Goal: Task Accomplishment & Management: Manage account settings

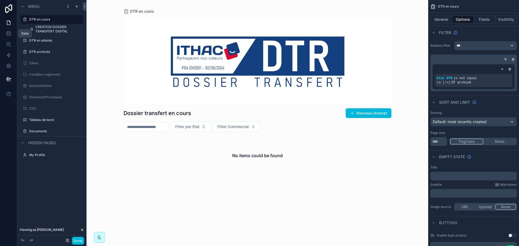
click at [8, 34] on icon at bounding box center [9, 33] width 4 height 2
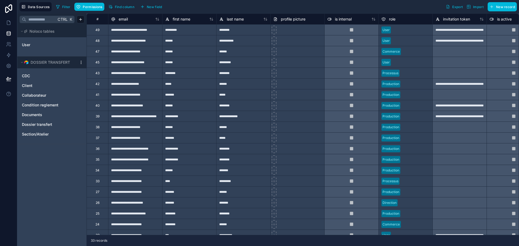
click at [45, 97] on span "Collaborateur" at bounding box center [34, 95] width 24 height 5
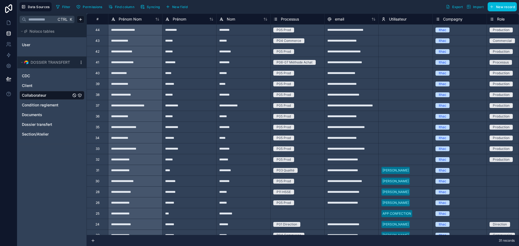
click at [149, 5] on span "Syncing" at bounding box center [153, 7] width 13 height 4
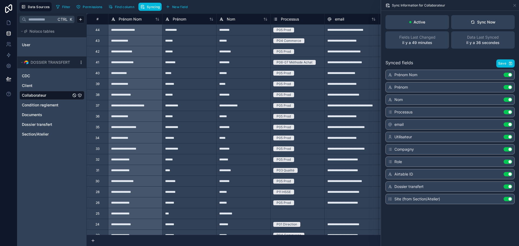
click at [482, 19] on button "Sync Now" at bounding box center [482, 22] width 63 height 14
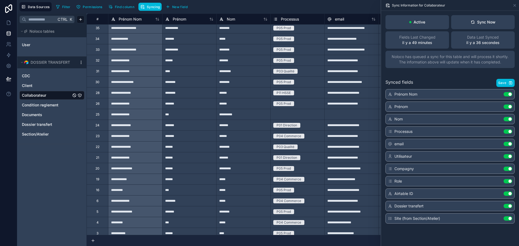
scroll to position [128, 0]
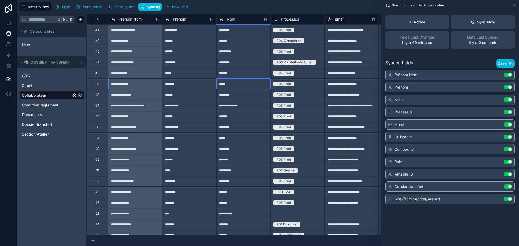
click at [241, 85] on div "*****" at bounding box center [243, 83] width 54 height 11
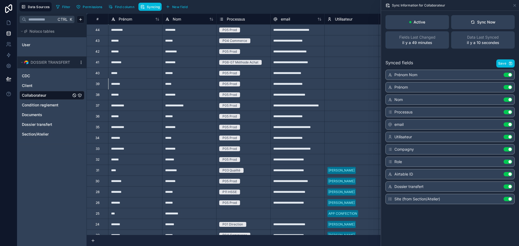
scroll to position [0, 0]
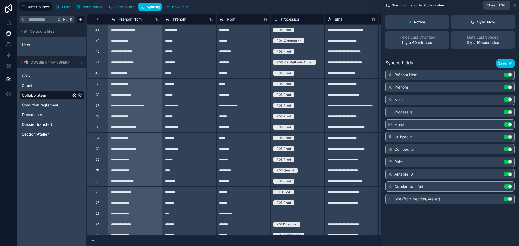
click at [516, 6] on icon at bounding box center [514, 5] width 4 height 4
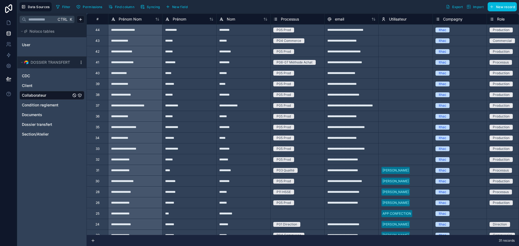
click at [398, 81] on div "Select a Utilisateur" at bounding box center [405, 84] width 54 height 8
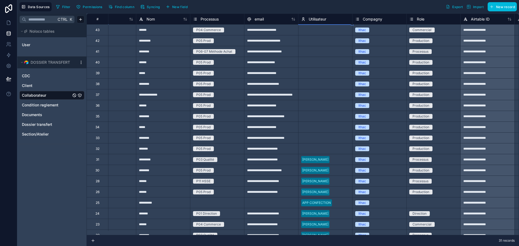
scroll to position [0, 80]
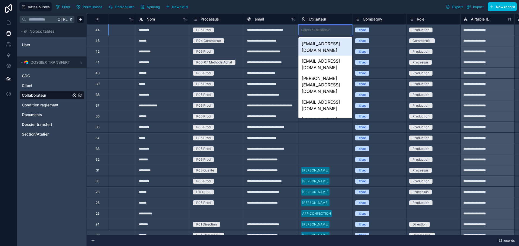
click at [319, 44] on div "[EMAIL_ADDRESS][DOMAIN_NAME]" at bounding box center [325, 46] width 54 height 17
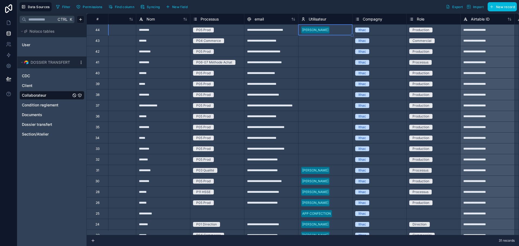
click at [322, 41] on div "Select a Utilisateur" at bounding box center [315, 41] width 29 height 4
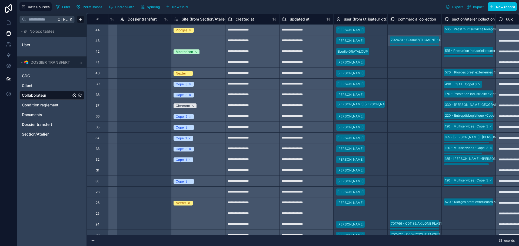
scroll to position [0, 512]
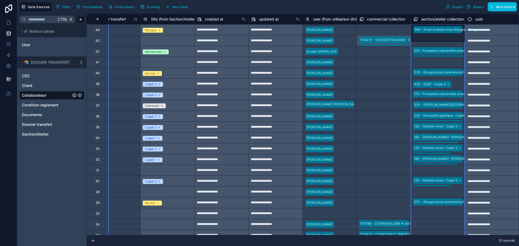
drag, startPoint x: 430, startPoint y: 21, endPoint x: 433, endPoint y: 21, distance: 3.0
click at [421, 28] on div "**********" at bounding box center [48, 187] width 940 height 346
drag, startPoint x: 433, startPoint y: 17, endPoint x: 257, endPoint y: 22, distance: 175.1
click at [257, 22] on div "# Airtable ID Dossier transfert Site (from Section/Atelier) created at updated …" at bounding box center [48, 19] width 940 height 11
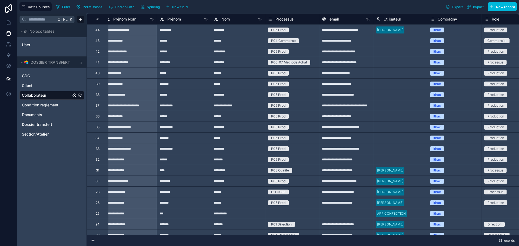
scroll to position [0, 0]
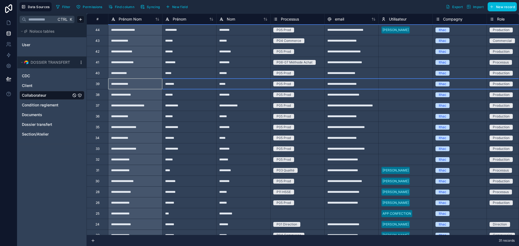
click at [95, 83] on div "39" at bounding box center [97, 83] width 22 height 11
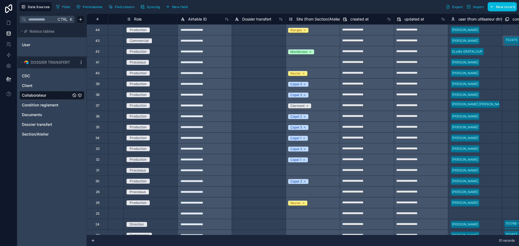
scroll to position [0, 512]
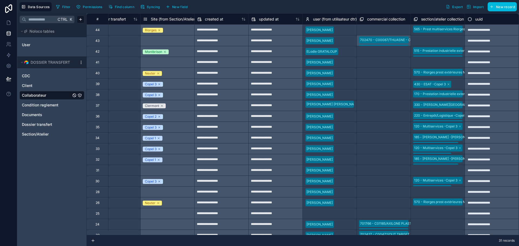
click at [95, 85] on div "39" at bounding box center [97, 83] width 22 height 11
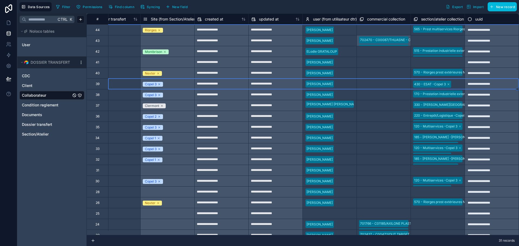
click at [334, 18] on span "user (from utilisateur dtr)" at bounding box center [335, 18] width 44 height 5
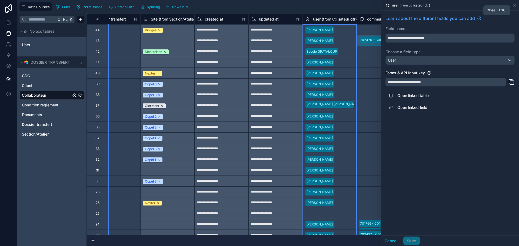
drag, startPoint x: 514, startPoint y: 5, endPoint x: 456, endPoint y: 15, distance: 58.4
click at [514, 5] on icon at bounding box center [514, 5] width 4 height 4
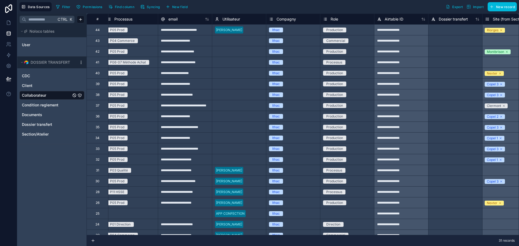
scroll to position [0, 161]
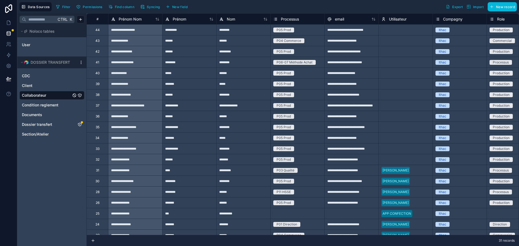
click at [63, 126] on link "Dossier transfert" at bounding box center [46, 124] width 49 height 5
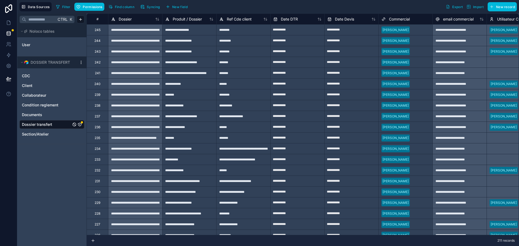
click at [80, 125] on icon "Dossier transfert" at bounding box center [80, 124] width 4 height 4
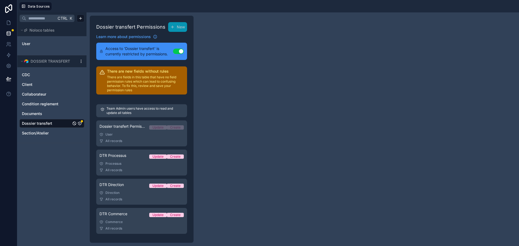
click at [25, 43] on span "User" at bounding box center [26, 43] width 8 height 5
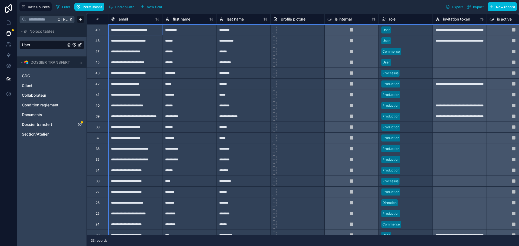
click at [96, 20] on div "#" at bounding box center [97, 19] width 13 height 4
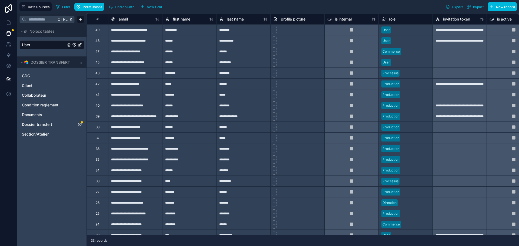
click at [265, 18] on icon at bounding box center [265, 19] width 4 height 4
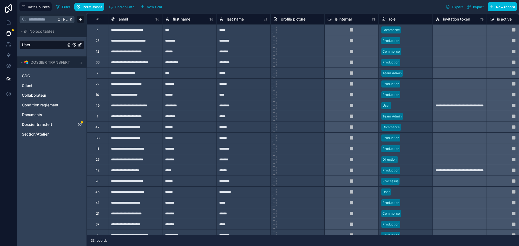
click at [266, 20] on icon at bounding box center [266, 19] width 0 height 2
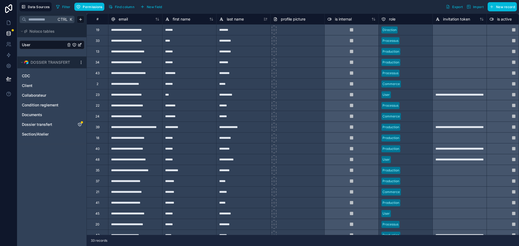
click at [252, 202] on div "*****" at bounding box center [243, 202] width 54 height 11
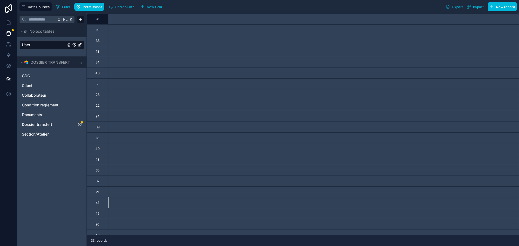
scroll to position [0, 728]
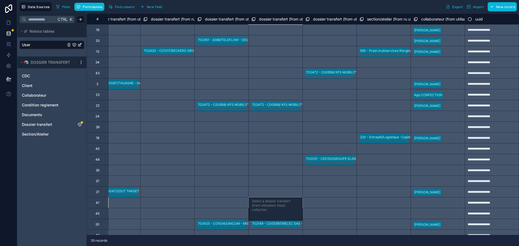
click at [36, 95] on span "Collaborateur" at bounding box center [34, 95] width 24 height 5
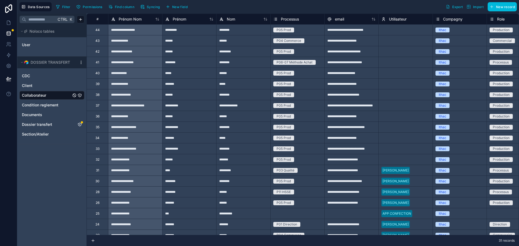
click at [152, 9] on button "Syncing" at bounding box center [149, 7] width 23 height 8
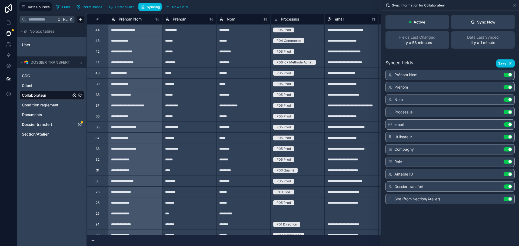
click at [486, 20] on div "Sync Now" at bounding box center [482, 21] width 25 height 5
click at [92, 86] on div "39" at bounding box center [97, 83] width 22 height 11
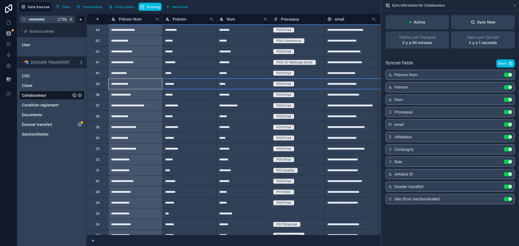
click at [514, 5] on icon at bounding box center [514, 5] width 4 height 4
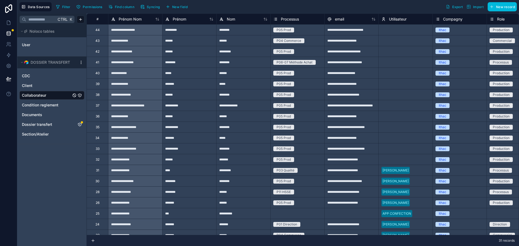
click at [95, 86] on div "39" at bounding box center [97, 83] width 22 height 11
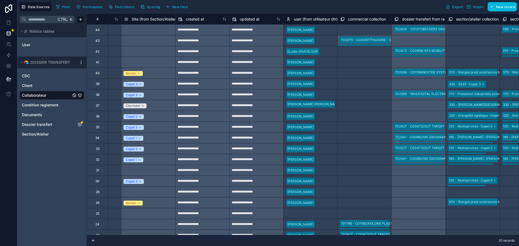
scroll to position [0, 620]
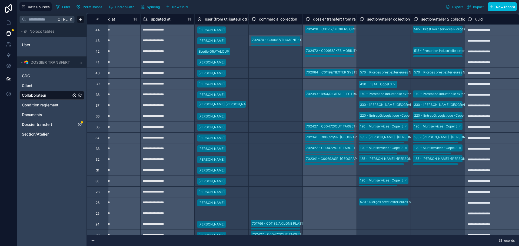
click at [32, 44] on link "User" at bounding box center [44, 44] width 44 height 5
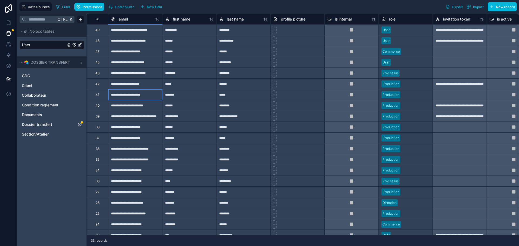
click at [120, 95] on div "**********" at bounding box center [135, 94] width 54 height 11
click at [9, 25] on icon at bounding box center [8, 22] width 5 height 5
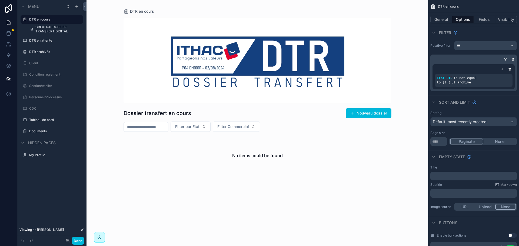
click at [76, 241] on button "Done" at bounding box center [78, 241] width 12 height 8
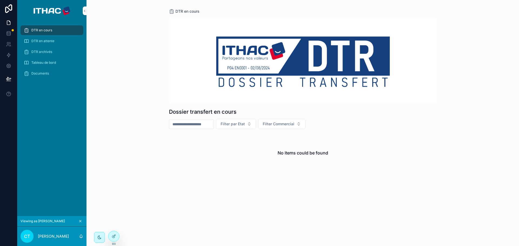
click at [50, 234] on p "Christophe THEVENON" at bounding box center [53, 236] width 31 height 5
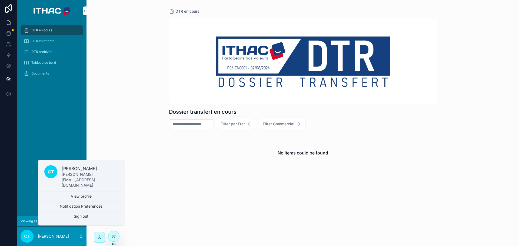
click at [113, 236] on icon at bounding box center [113, 237] width 2 height 2
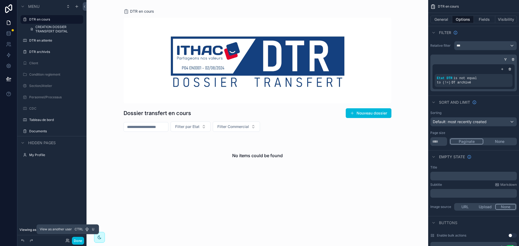
click at [68, 242] on icon at bounding box center [67, 241] width 2 height 1
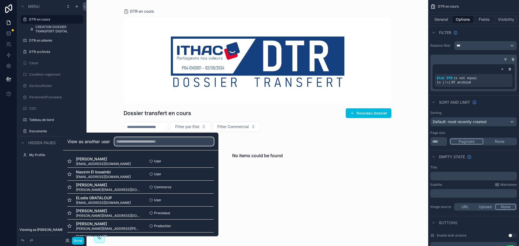
click at [132, 142] on input "text" at bounding box center [163, 141] width 99 height 9
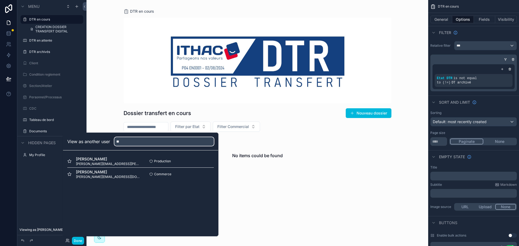
type input "**"
click at [0, 0] on button "Select" at bounding box center [0, 0] width 0 height 0
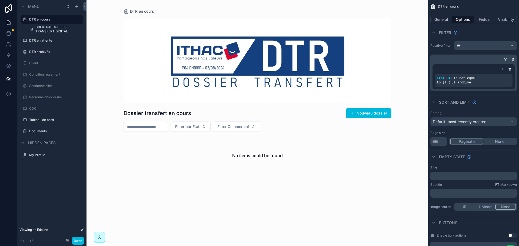
click at [79, 241] on button "Done" at bounding box center [78, 241] width 12 height 8
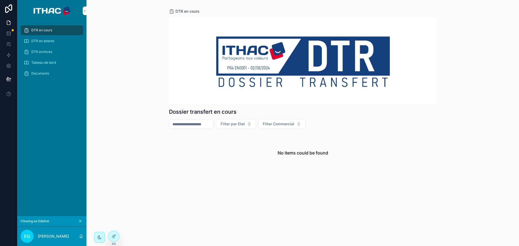
click at [112, 237] on icon at bounding box center [114, 236] width 4 height 4
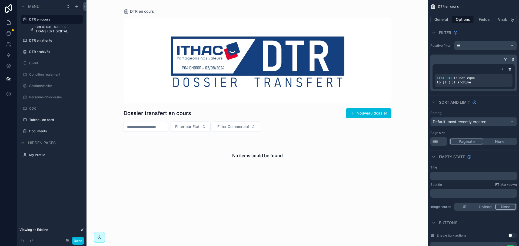
click at [70, 242] on div "Done" at bounding box center [73, 241] width 21 height 8
click at [69, 242] on icon at bounding box center [67, 241] width 4 height 4
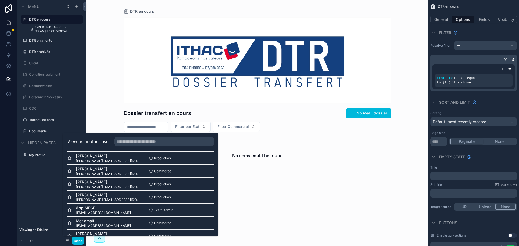
scroll to position [351, 0]
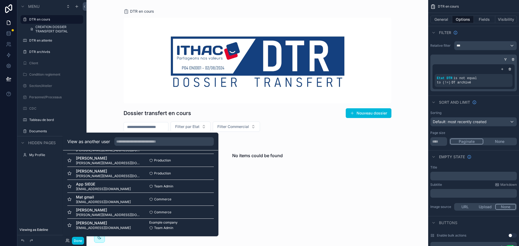
click at [171, 225] on span "Example company" at bounding box center [163, 222] width 28 height 4
click at [0, 0] on button "Select" at bounding box center [0, 0] width 0 height 0
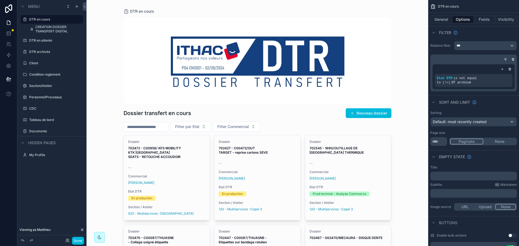
scroll to position [338, 0]
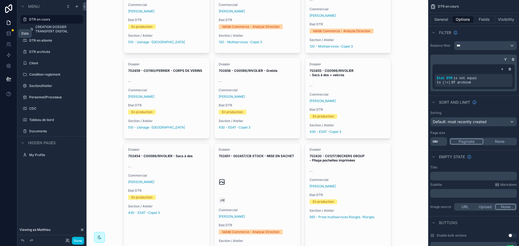
click at [10, 32] on icon at bounding box center [9, 33] width 4 height 2
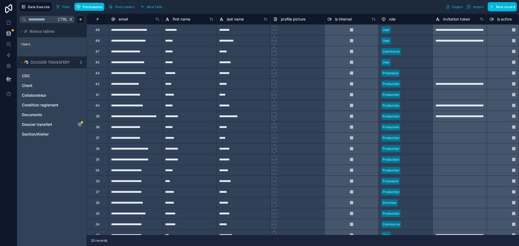
click at [6, 43] on icon at bounding box center [8, 44] width 5 height 5
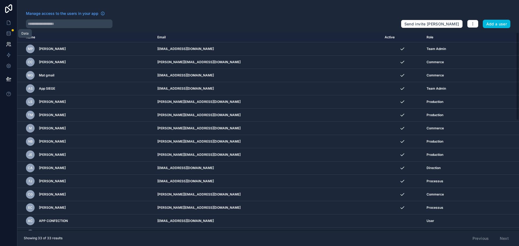
click at [7, 33] on icon at bounding box center [8, 33] width 5 height 5
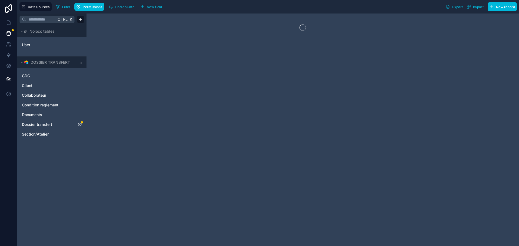
click at [36, 95] on span "Collaborateur" at bounding box center [34, 95] width 24 height 5
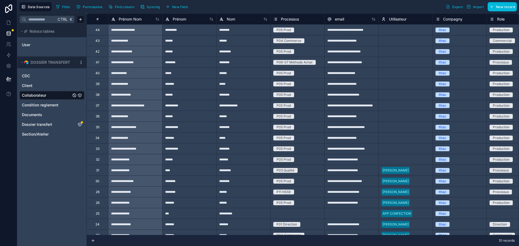
click at [97, 85] on div "39" at bounding box center [98, 84] width 4 height 4
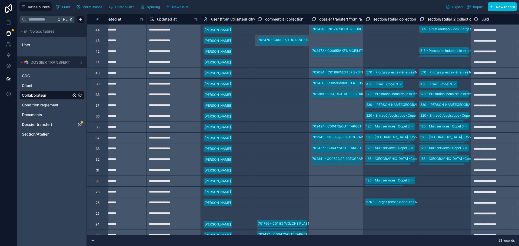
scroll to position [0, 620]
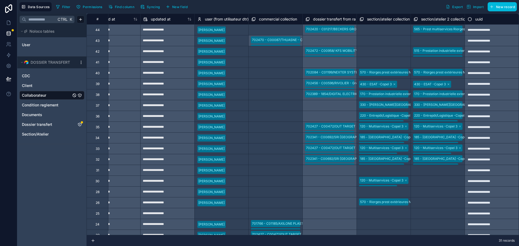
click at [97, 85] on div "39" at bounding box center [98, 84] width 4 height 4
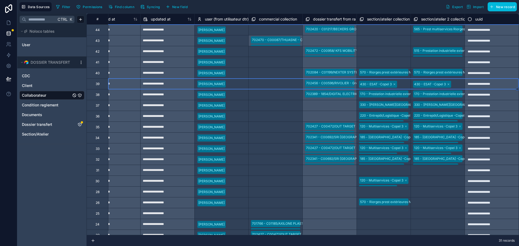
click at [379, 20] on span "section/atelier collection" at bounding box center [388, 18] width 43 height 5
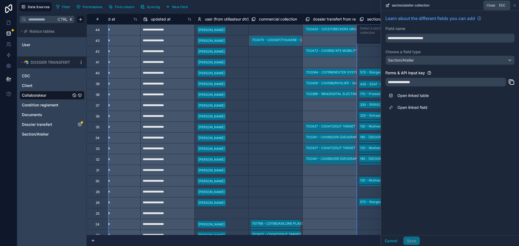
drag, startPoint x: 516, startPoint y: 6, endPoint x: 511, endPoint y: 9, distance: 5.9
click at [516, 6] on icon at bounding box center [514, 5] width 4 height 4
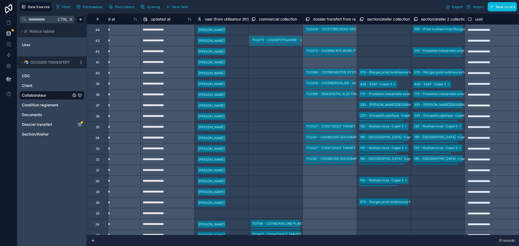
drag, startPoint x: 156, startPoint y: 9, endPoint x: 286, endPoint y: 48, distance: 135.4
click at [156, 9] on span "Syncing" at bounding box center [153, 7] width 13 height 4
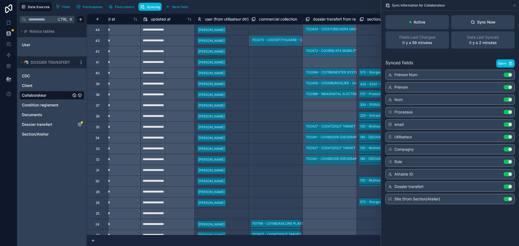
click at [489, 24] on div "Sync Now" at bounding box center [482, 21] width 25 height 5
click at [514, 5] on icon at bounding box center [514, 5] width 4 height 4
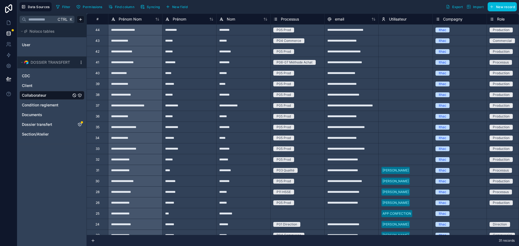
click at [96, 83] on div "39" at bounding box center [98, 84] width 4 height 4
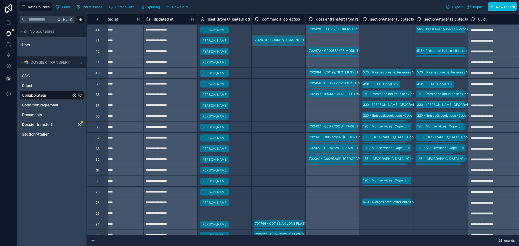
scroll to position [0, 620]
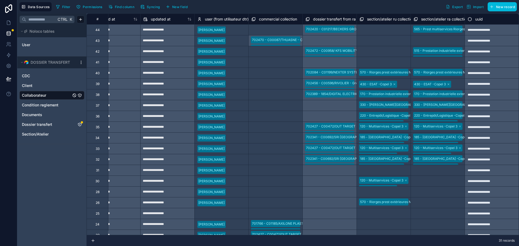
click at [104, 85] on div "39" at bounding box center [97, 83] width 22 height 11
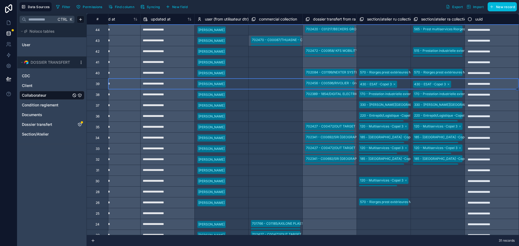
click at [54, 124] on link "Dossier transfert" at bounding box center [46, 124] width 49 height 5
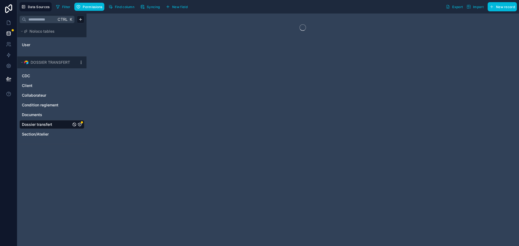
click at [79, 125] on icon "Dossier transfert" at bounding box center [80, 124] width 4 height 4
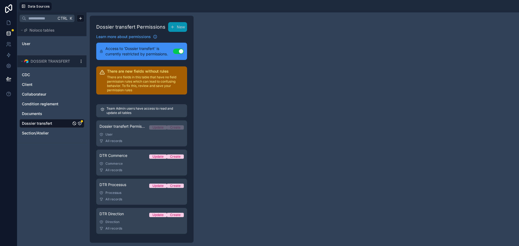
click at [134, 134] on div "User" at bounding box center [141, 134] width 84 height 4
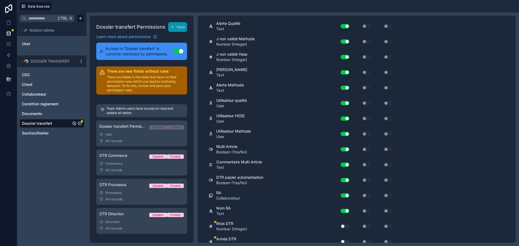
scroll to position [1775, 0]
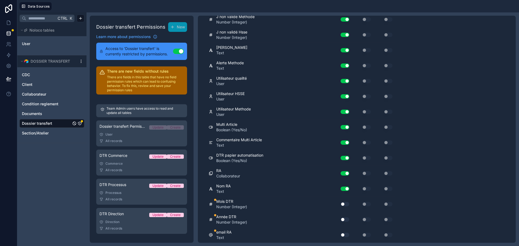
click at [344, 204] on button "Use setting" at bounding box center [344, 204] width 9 height 4
click at [346, 221] on button "Use setting" at bounding box center [344, 219] width 9 height 4
click at [342, 233] on button "Use setting" at bounding box center [344, 235] width 9 height 4
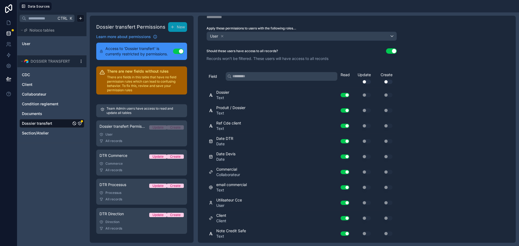
scroll to position [0, 0]
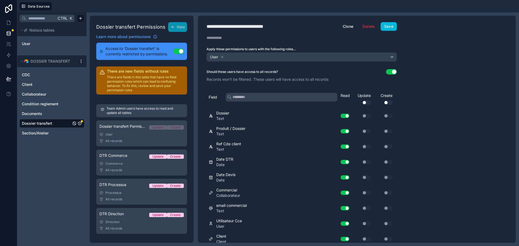
click at [389, 27] on button "Save" at bounding box center [388, 26] width 16 height 9
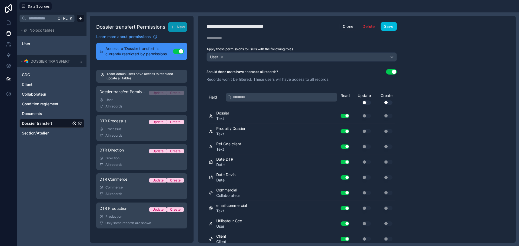
click at [134, 131] on div "Processus" at bounding box center [141, 129] width 84 height 4
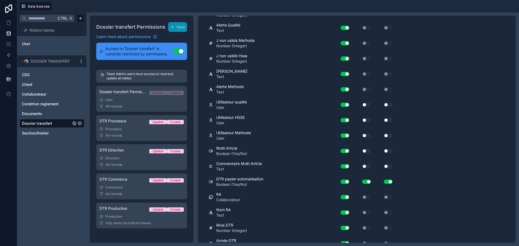
scroll to position [1775, 0]
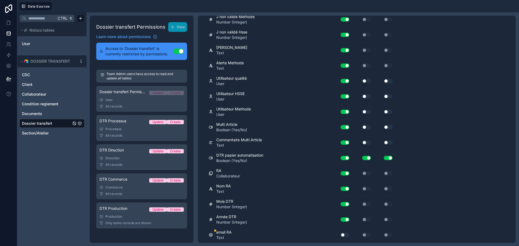
click at [340, 233] on div "Use setting" at bounding box center [341, 235] width 15 height 4
click at [344, 234] on button "Use setting" at bounding box center [344, 235] width 9 height 4
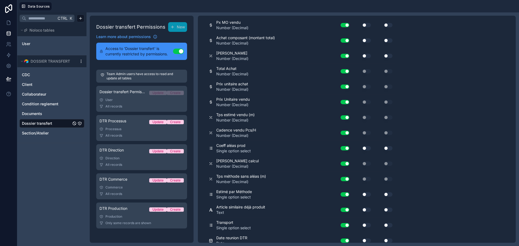
scroll to position [224, 0]
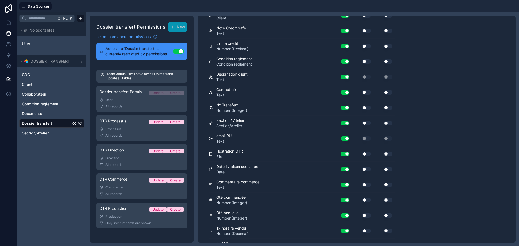
click at [494, 9] on div at bounding box center [285, 6] width 463 height 8
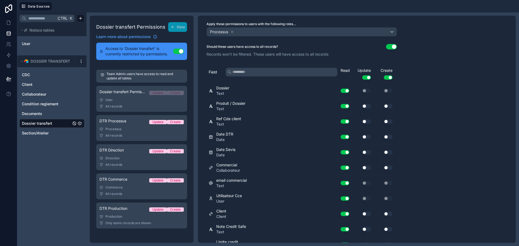
scroll to position [0, 0]
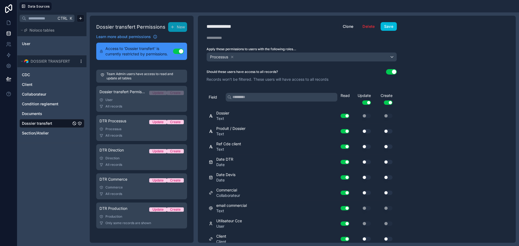
click at [390, 26] on button "Save" at bounding box center [388, 26] width 16 height 9
click at [126, 155] on div "DTR Direction Update Create" at bounding box center [141, 152] width 84 height 8
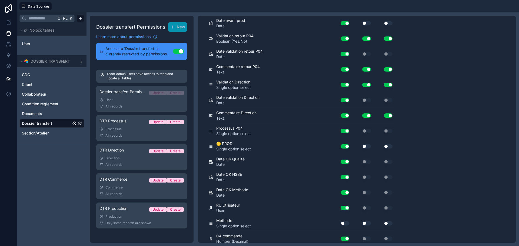
scroll to position [1775, 0]
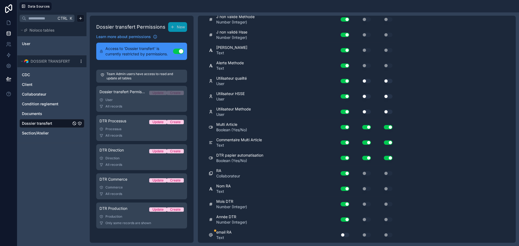
click at [345, 234] on button "Use setting" at bounding box center [344, 235] width 9 height 4
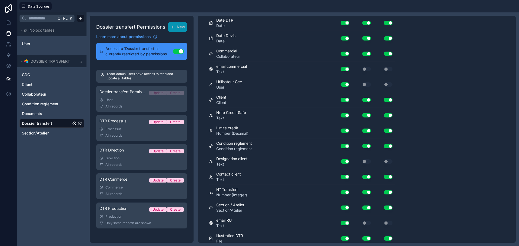
scroll to position [0, 0]
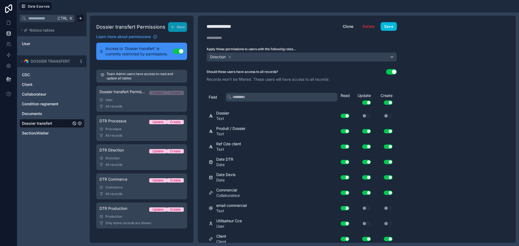
click at [388, 28] on button "Save" at bounding box center [388, 26] width 16 height 9
click at [120, 187] on div "Commerce" at bounding box center [141, 187] width 84 height 4
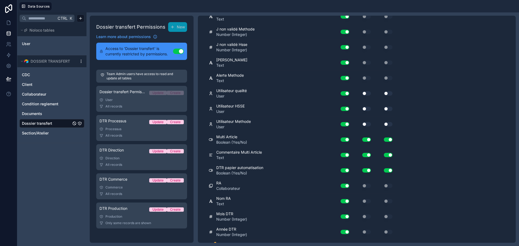
scroll to position [1792, 0]
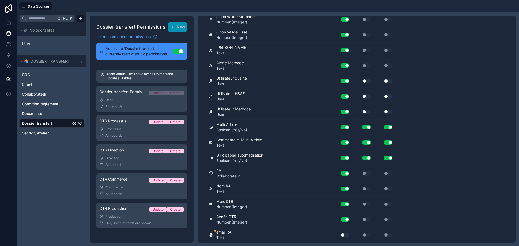
click at [347, 234] on button "Use setting" at bounding box center [344, 235] width 9 height 4
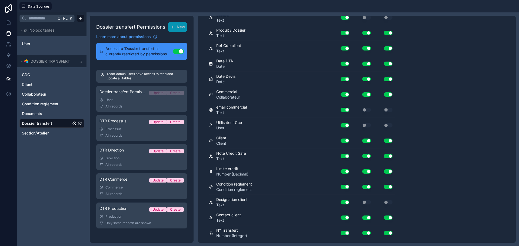
scroll to position [0, 0]
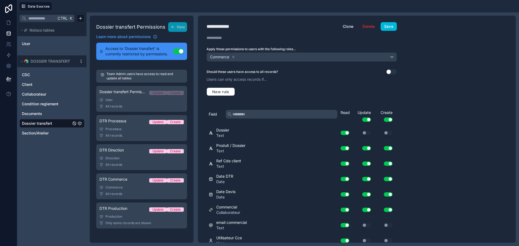
click at [386, 28] on button "Save" at bounding box center [388, 26] width 16 height 9
click at [123, 216] on div "Production" at bounding box center [141, 217] width 84 height 4
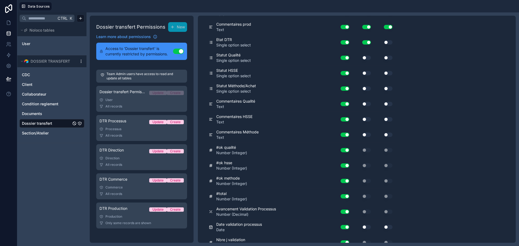
scroll to position [1871, 0]
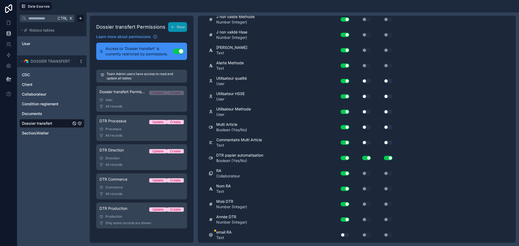
click at [341, 235] on button "Use setting" at bounding box center [344, 235] width 9 height 4
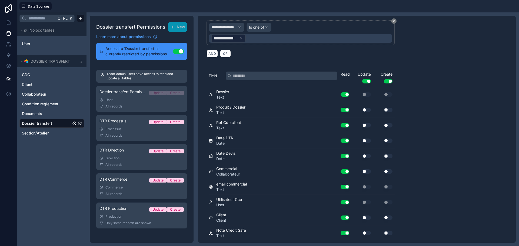
scroll to position [0, 0]
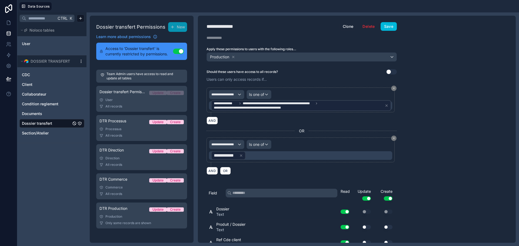
click at [387, 24] on button "Save" at bounding box center [388, 26] width 16 height 9
click at [9, 78] on icon at bounding box center [8, 78] width 5 height 5
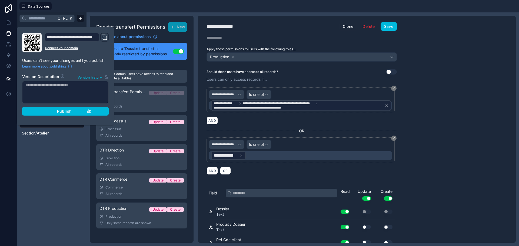
click at [63, 110] on span "Publish" at bounding box center [64, 111] width 15 height 5
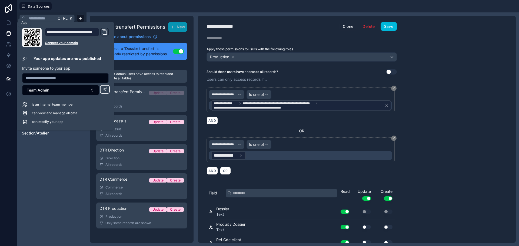
click at [7, 23] on icon at bounding box center [8, 23] width 3 height 4
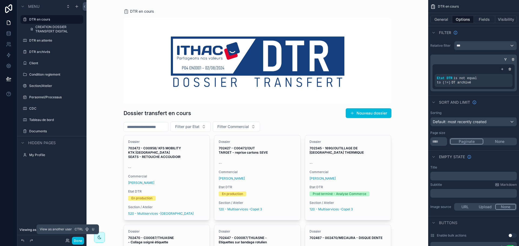
click at [66, 239] on icon at bounding box center [67, 241] width 4 height 4
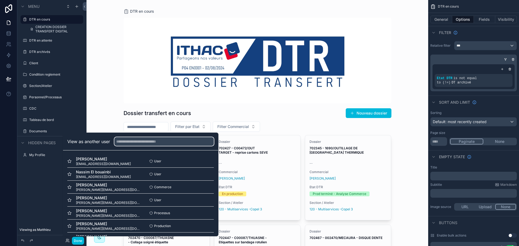
click at [121, 142] on input "text" at bounding box center [163, 141] width 99 height 9
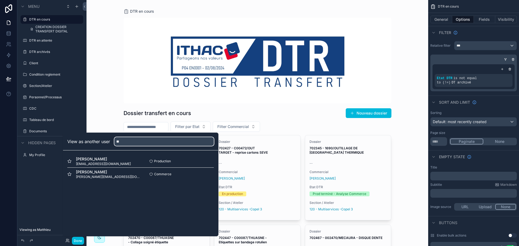
type input "**"
click at [0, 0] on button "Select" at bounding box center [0, 0] width 0 height 0
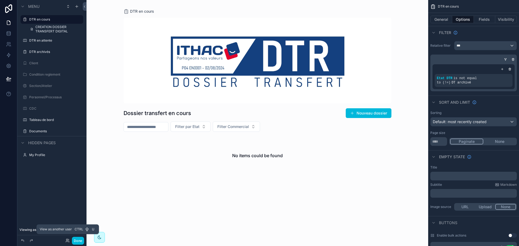
click at [67, 240] on icon at bounding box center [67, 241] width 4 height 4
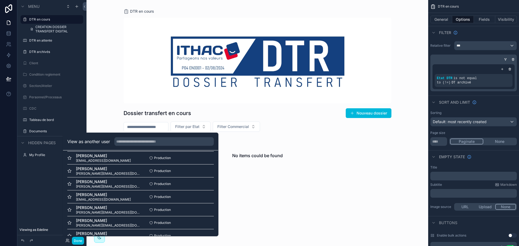
scroll to position [108, 0]
click at [102, 196] on span "[PERSON_NAME]" at bounding box center [108, 193] width 65 height 5
click at [0, 0] on button "Select" at bounding box center [0, 0] width 0 height 0
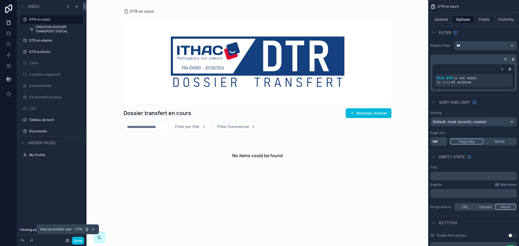
click at [65, 241] on icon at bounding box center [67, 241] width 4 height 4
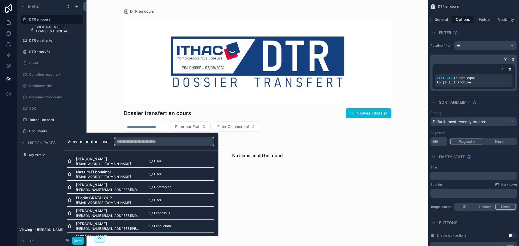
click at [134, 143] on input "text" at bounding box center [163, 141] width 99 height 9
type input "*"
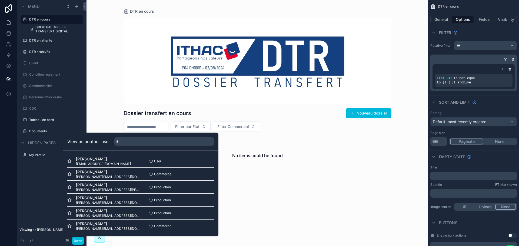
click at [0, 0] on button "Select" at bounding box center [0, 0] width 0 height 0
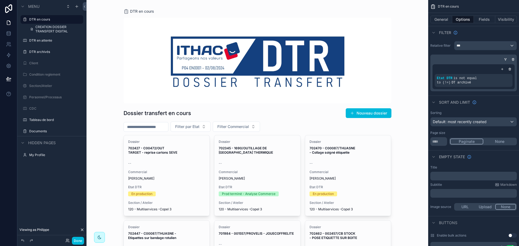
click at [68, 243] on div "Done" at bounding box center [73, 241] width 21 height 8
click at [68, 240] on icon at bounding box center [66, 239] width 1 height 1
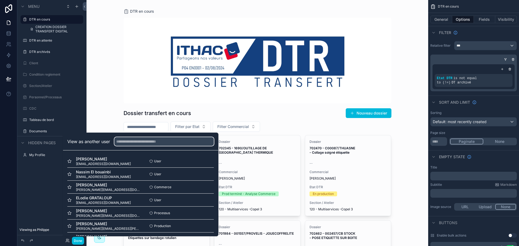
click at [133, 142] on input "text" at bounding box center [163, 141] width 99 height 9
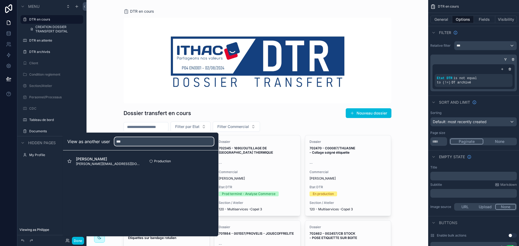
type input "***"
click at [0, 0] on button "Select" at bounding box center [0, 0] width 0 height 0
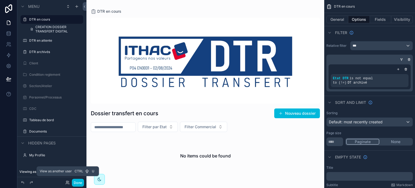
click at [68, 181] on icon at bounding box center [67, 182] width 4 height 4
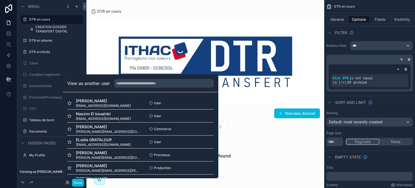
click at [80, 83] on h2 "View as another user" at bounding box center [88, 83] width 43 height 6
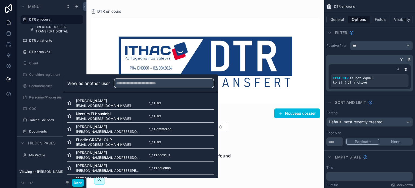
click at [130, 85] on input "text" at bounding box center [163, 83] width 99 height 9
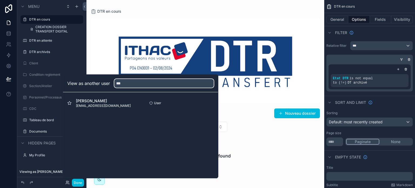
type input "***"
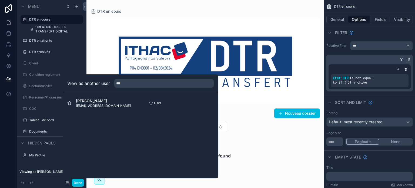
click at [0, 0] on button "Select" at bounding box center [0, 0] width 0 height 0
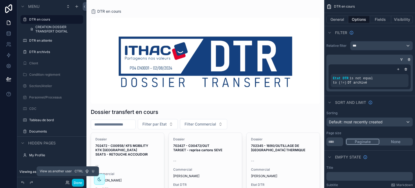
click at [66, 183] on icon at bounding box center [67, 183] width 2 height 1
click at [66, 182] on icon at bounding box center [67, 182] width 4 height 4
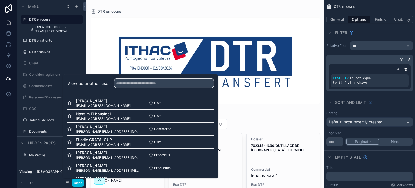
click at [130, 85] on input "text" at bounding box center [163, 83] width 99 height 9
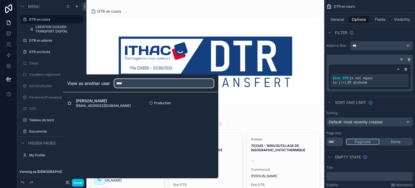
type input "****"
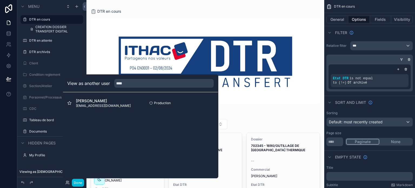
click at [0, 0] on button "Select" at bounding box center [0, 0] width 0 height 0
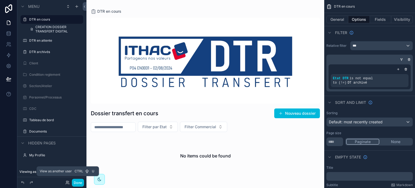
click at [67, 183] on icon at bounding box center [67, 182] width 4 height 4
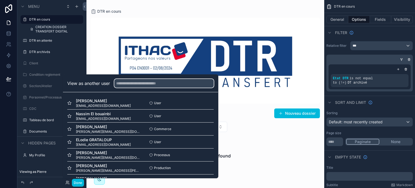
click at [127, 83] on input "text" at bounding box center [163, 83] width 99 height 9
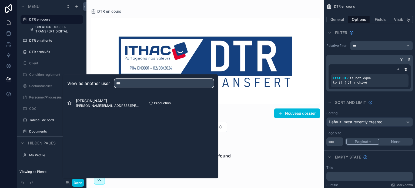
type input "***"
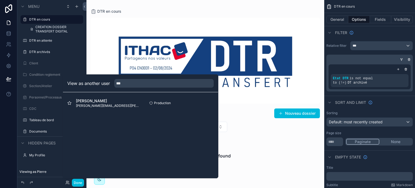
click at [0, 0] on button "Select" at bounding box center [0, 0] width 0 height 0
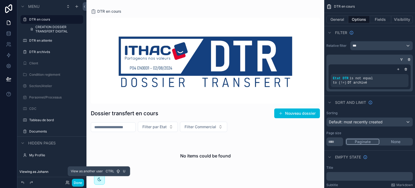
click at [67, 182] on icon at bounding box center [66, 181] width 1 height 1
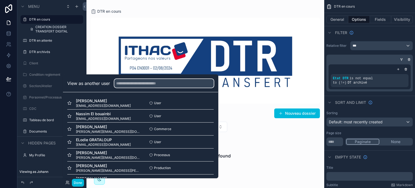
click at [123, 83] on input "text" at bounding box center [163, 83] width 99 height 9
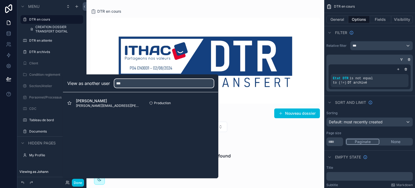
type input "***"
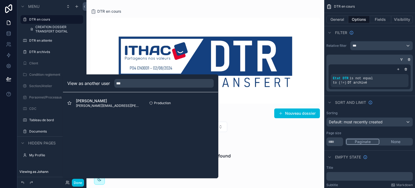
click at [0, 0] on button "Select" at bounding box center [0, 0] width 0 height 0
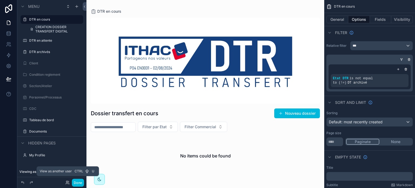
click at [68, 181] on icon at bounding box center [67, 182] width 4 height 4
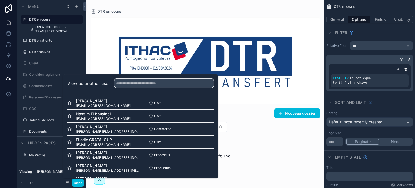
click at [130, 80] on input "text" at bounding box center [163, 83] width 99 height 9
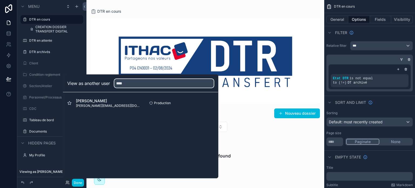
type input "****"
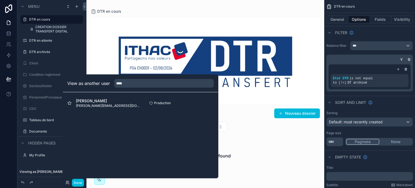
click at [0, 0] on button "Select" at bounding box center [0, 0] width 0 height 0
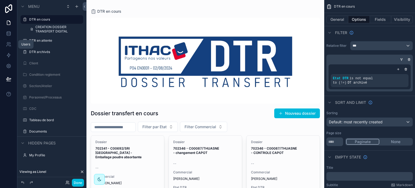
drag, startPoint x: 8, startPoint y: 43, endPoint x: 15, endPoint y: 44, distance: 7.1
click at [8, 43] on icon at bounding box center [8, 44] width 5 height 5
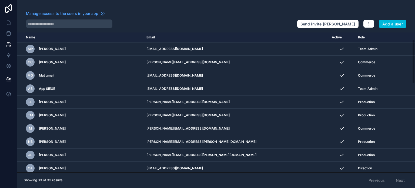
scroll to position [108, 0]
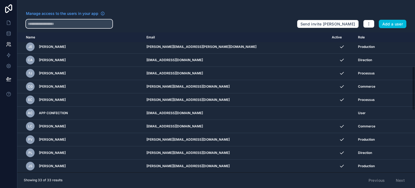
click at [54, 23] on input "text" at bounding box center [69, 23] width 86 height 9
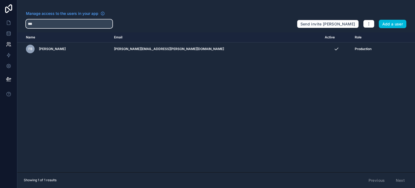
type input "***"
click at [0, 0] on icon "scrollable content" at bounding box center [0, 0] width 0 height 0
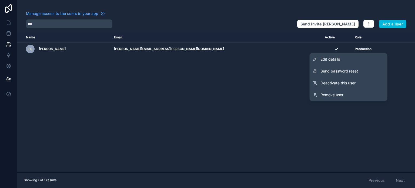
click at [334, 59] on span "Edit details" at bounding box center [329, 58] width 19 height 5
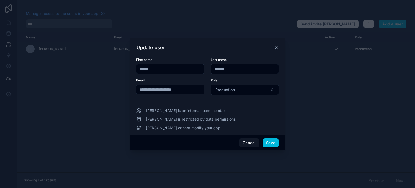
click at [277, 46] on icon at bounding box center [276, 47] width 4 height 4
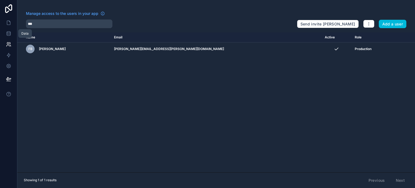
click at [8, 35] on icon at bounding box center [9, 35] width 4 height 2
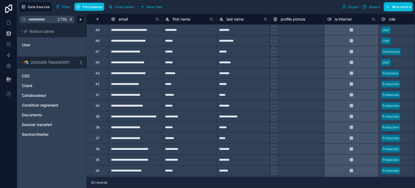
click at [28, 44] on span "User" at bounding box center [26, 44] width 8 height 5
click at [81, 45] on icon "User" at bounding box center [80, 45] width 4 height 4
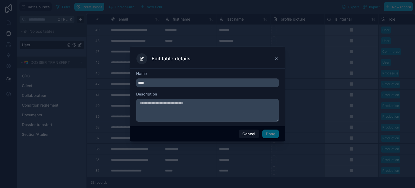
click at [245, 133] on button "Cancel" at bounding box center [249, 133] width 20 height 9
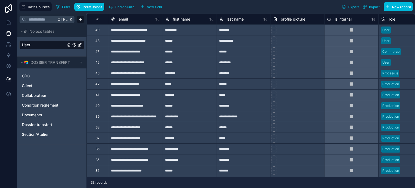
click at [30, 45] on span "User" at bounding box center [26, 44] width 8 height 5
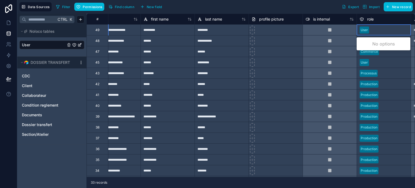
click at [388, 30] on div at bounding box center [389, 29] width 37 height 5
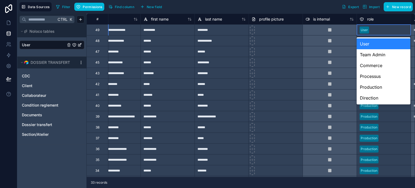
click at [384, 30] on div at bounding box center [389, 29] width 37 height 5
click at [370, 87] on div "Production" at bounding box center [384, 87] width 54 height 11
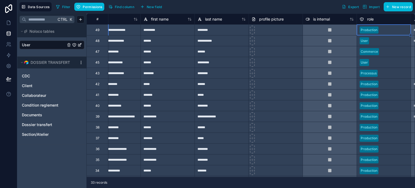
click at [223, 63] on div "*********" at bounding box center [222, 62] width 54 height 11
click at [369, 63] on div "User" at bounding box center [384, 62] width 54 height 8
click at [373, 62] on div at bounding box center [389, 62] width 37 height 5
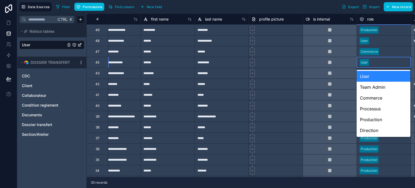
click at [373, 62] on div at bounding box center [389, 62] width 37 height 5
click at [373, 121] on div "Production" at bounding box center [384, 119] width 54 height 11
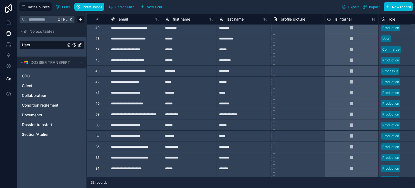
scroll to position [0, 0]
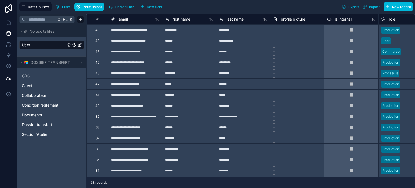
click at [118, 40] on div "**********" at bounding box center [135, 40] width 54 height 11
click at [11, 44] on icon at bounding box center [8, 44] width 5 height 5
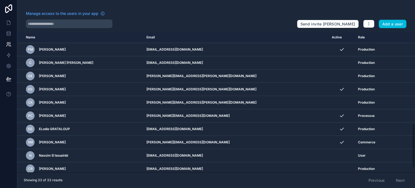
scroll to position [305, 0]
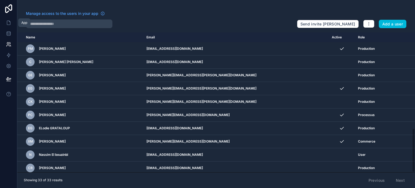
click at [8, 24] on icon at bounding box center [8, 22] width 5 height 5
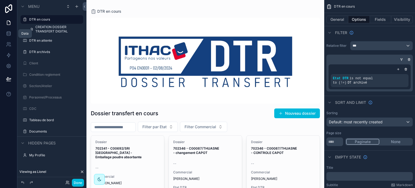
click at [8, 32] on icon at bounding box center [8, 33] width 5 height 5
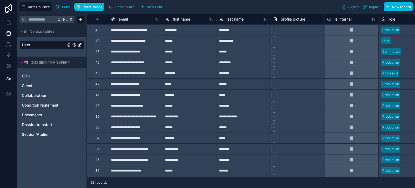
click at [61, 95] on link "Collaborateur" at bounding box center [46, 95] width 49 height 5
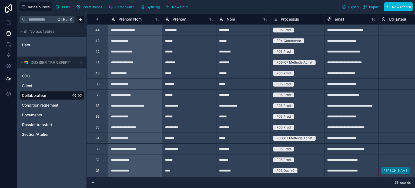
click at [48, 135] on span "Section/Atelier" at bounding box center [35, 134] width 27 height 5
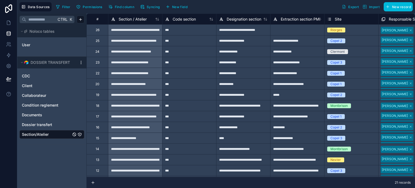
click at [80, 134] on icon "Section/Atelier" at bounding box center [79, 134] width 0 height 0
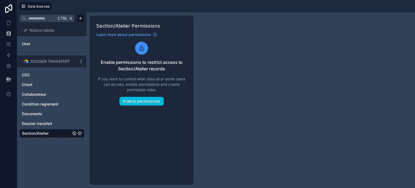
click at [81, 94] on icon "Collaborateur" at bounding box center [80, 94] width 4 height 4
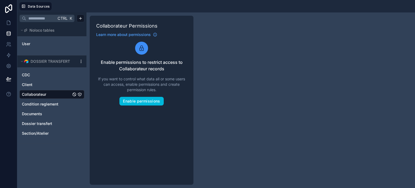
click at [64, 95] on link "Collaborateur" at bounding box center [46, 94] width 49 height 5
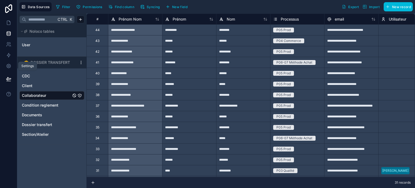
click at [9, 65] on icon at bounding box center [8, 65] width 5 height 5
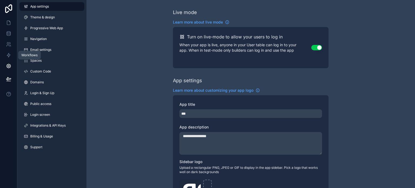
click at [8, 55] on icon at bounding box center [8, 54] width 5 height 5
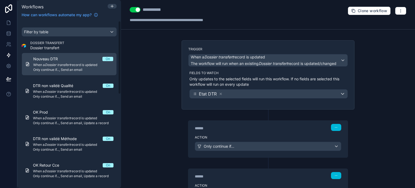
click at [54, 118] on em "Dossier transfert" at bounding box center [58, 118] width 26 height 4
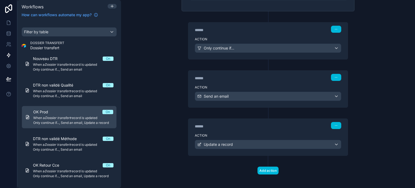
scroll to position [100, 0]
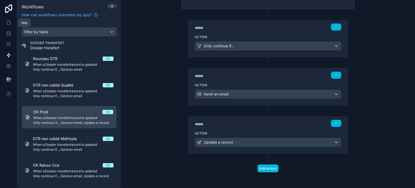
click at [8, 20] on icon at bounding box center [8, 22] width 5 height 5
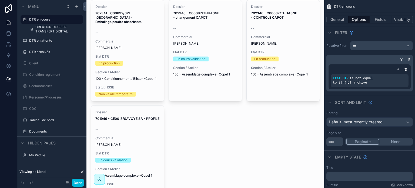
scroll to position [174, 0]
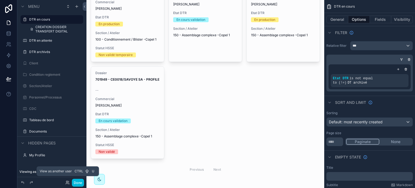
click at [67, 183] on icon at bounding box center [67, 182] width 4 height 4
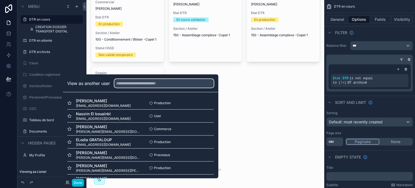
click at [141, 82] on input "text" at bounding box center [163, 83] width 99 height 9
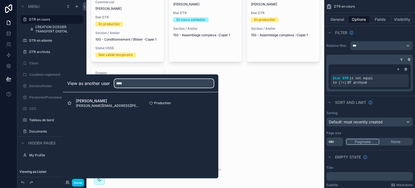
type input "****"
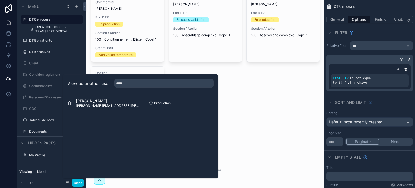
click at [0, 0] on button "Select" at bounding box center [0, 0] width 0 height 0
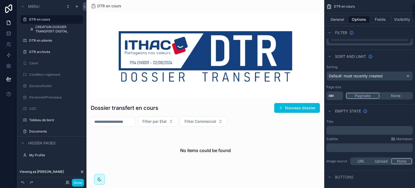
scroll to position [27, 0]
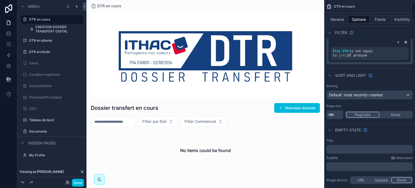
click at [407, 20] on button "Visibility" at bounding box center [402, 20] width 22 height 8
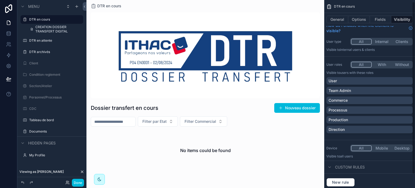
scroll to position [0, 0]
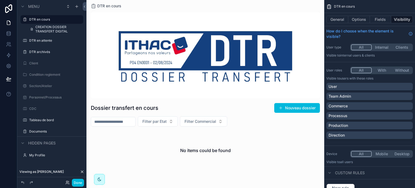
click at [343, 126] on p "Production" at bounding box center [338, 125] width 19 height 5
click at [407, 125] on icon "scrollable content" at bounding box center [407, 125] width 3 height 3
click at [329, 172] on icon "scrollable content" at bounding box center [329, 172] width 4 height 4
click at [330, 173] on icon "scrollable content" at bounding box center [329, 172] width 4 height 4
click at [67, 184] on icon at bounding box center [67, 182] width 4 height 4
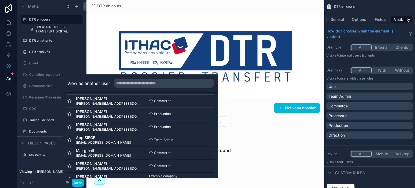
scroll to position [351, 0]
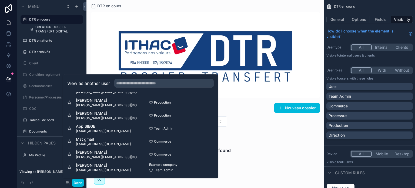
click at [0, 0] on button "Select" at bounding box center [0, 0] width 0 height 0
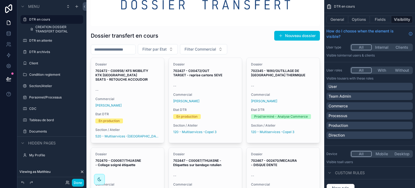
scroll to position [81, 0]
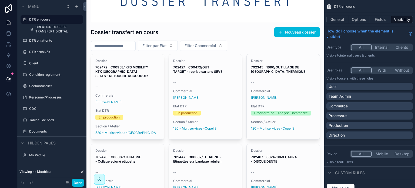
click at [216, 46] on span "Filter Commercial" at bounding box center [201, 45] width 32 height 5
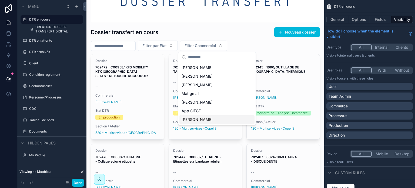
click at [198, 121] on span "[PERSON_NAME]" at bounding box center [197, 119] width 31 height 5
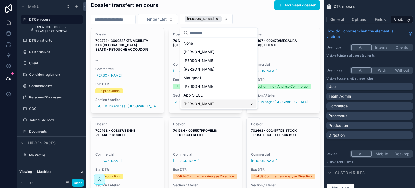
scroll to position [27, 0]
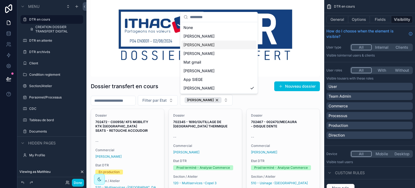
click at [222, 99] on div "[PERSON_NAME]" at bounding box center [203, 100] width 37 height 6
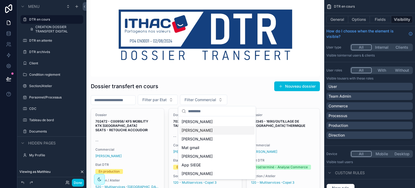
click at [54, 183] on div at bounding box center [40, 182] width 43 height 6
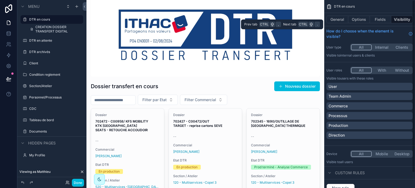
click at [376, 18] on button "Fields" at bounding box center [381, 20] width 22 height 8
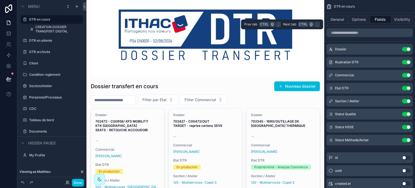
click at [358, 21] on button "Options" at bounding box center [359, 20] width 22 height 8
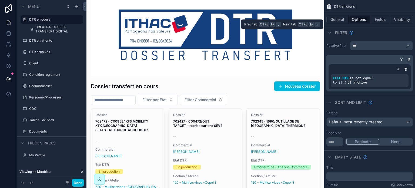
click at [335, 20] on button "General" at bounding box center [337, 20] width 22 height 8
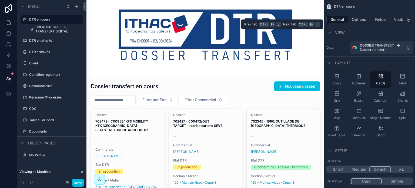
click at [358, 19] on button "Options" at bounding box center [359, 20] width 22 height 8
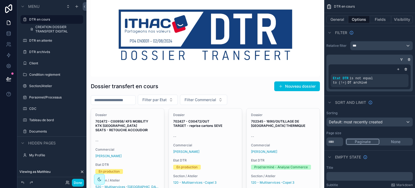
click at [43, 98] on label "Personnel/Processus" at bounding box center [54, 97] width 51 height 4
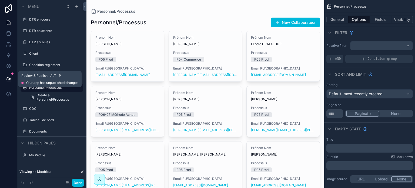
click at [10, 78] on icon at bounding box center [8, 78] width 5 height 5
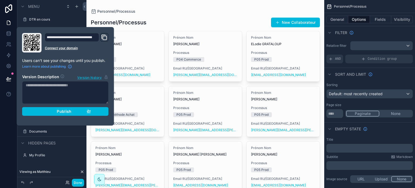
click at [69, 107] on button "Publish" at bounding box center [65, 111] width 86 height 9
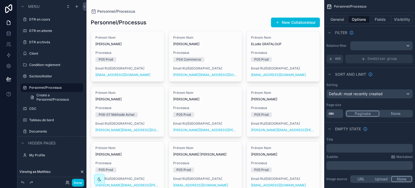
click at [46, 42] on label "DTR archivés" at bounding box center [54, 42] width 51 height 4
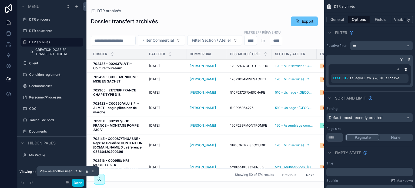
click at [68, 182] on icon at bounding box center [67, 182] width 4 height 4
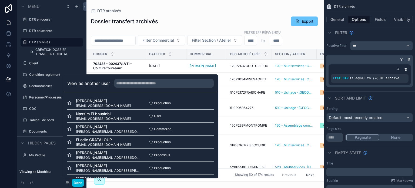
click at [0, 0] on button "Select" at bounding box center [0, 0] width 0 height 0
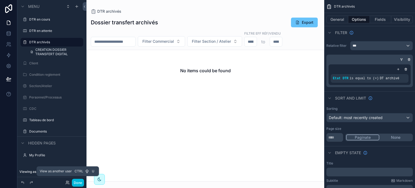
click at [66, 182] on icon at bounding box center [67, 182] width 4 height 4
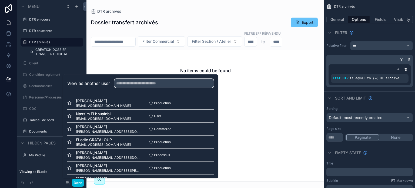
click at [125, 83] on input "text" at bounding box center [163, 83] width 99 height 9
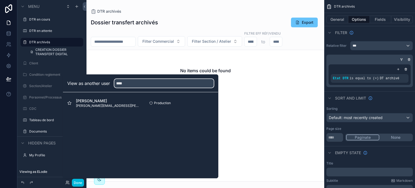
type input "****"
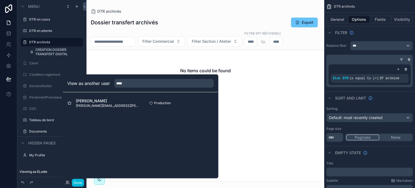
click at [0, 0] on button "Select" at bounding box center [0, 0] width 0 height 0
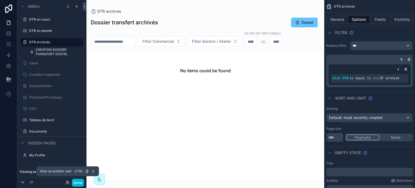
click at [68, 183] on icon at bounding box center [67, 182] width 4 height 4
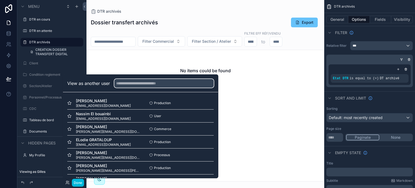
click at [129, 82] on input "text" at bounding box center [163, 83] width 99 height 9
click at [123, 82] on input "text" at bounding box center [163, 83] width 99 height 9
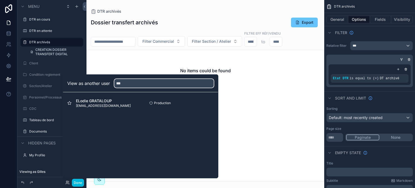
type input "***"
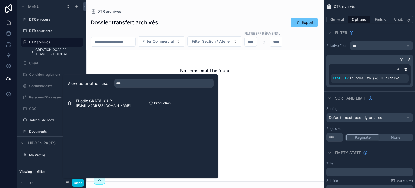
click at [0, 0] on button "Select" at bounding box center [0, 0] width 0 height 0
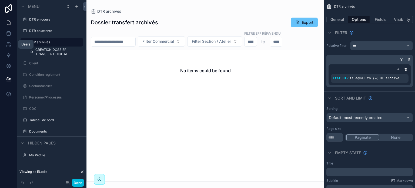
click at [8, 43] on icon at bounding box center [8, 44] width 5 height 5
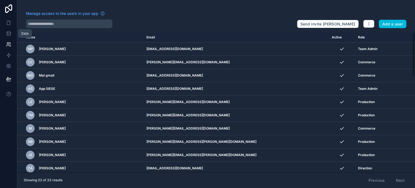
click at [9, 34] on icon at bounding box center [9, 33] width 4 height 2
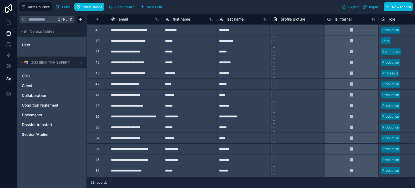
click at [80, 125] on icon "Dossier transfert" at bounding box center [80, 124] width 4 height 4
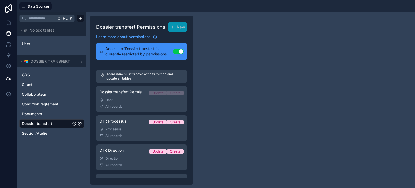
click at [123, 103] on link "Dossier transfert Permission 1 Update Create User All records" at bounding box center [141, 99] width 91 height 26
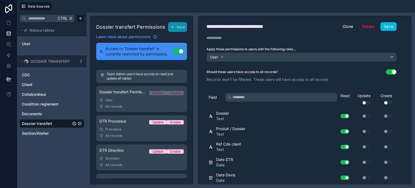
scroll to position [53, 0]
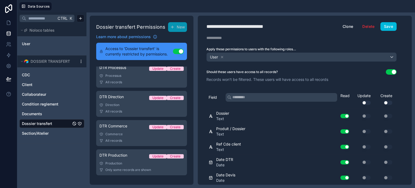
click at [129, 160] on link "DTR Production Update Create Production Only some records are shown" at bounding box center [141, 162] width 91 height 26
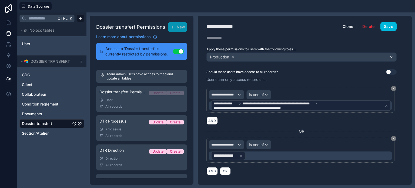
click at [126, 99] on div "User" at bounding box center [141, 100] width 84 height 4
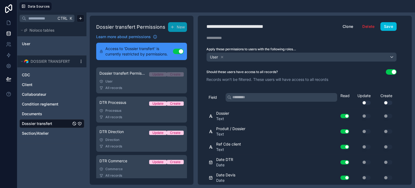
scroll to position [27, 0]
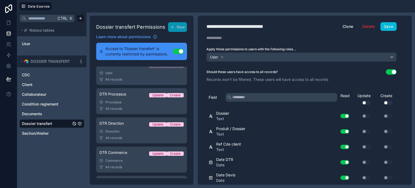
click at [126, 99] on div "DTR Processus Update Create" at bounding box center [141, 95] width 84 height 8
click at [127, 132] on div "Direction" at bounding box center [141, 131] width 84 height 4
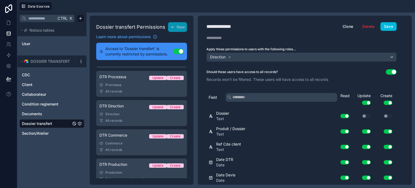
scroll to position [53, 0]
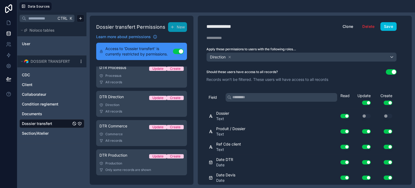
click at [128, 130] on div "DTR Commerce Update Create" at bounding box center [141, 127] width 84 height 8
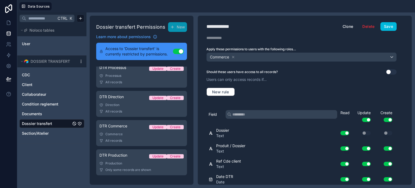
click at [126, 161] on div "Production" at bounding box center [141, 163] width 84 height 4
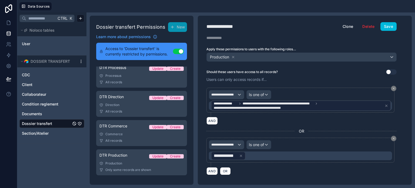
click at [240, 155] on icon at bounding box center [241, 156] width 2 height 2
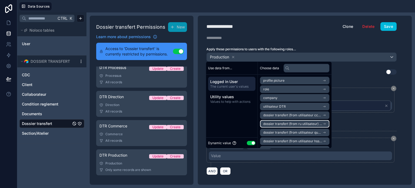
scroll to position [25, 0]
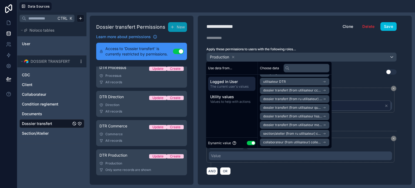
click at [283, 163] on div "**********" at bounding box center [301, 152] width 190 height 29
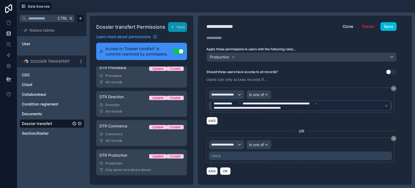
click at [257, 154] on div "Value" at bounding box center [300, 155] width 183 height 9
click at [39, 93] on span "Collaborateur" at bounding box center [34, 94] width 24 height 5
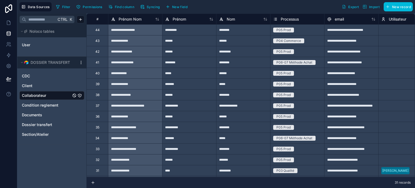
click at [25, 46] on span "User" at bounding box center [26, 44] width 8 height 5
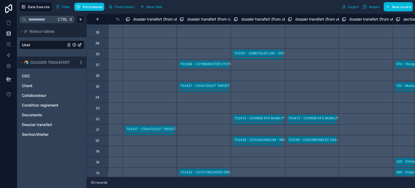
scroll to position [127, 690]
click at [154, 19] on span "dossier transfert (from utilisateur cce) collection" at bounding box center [173, 18] width 84 height 5
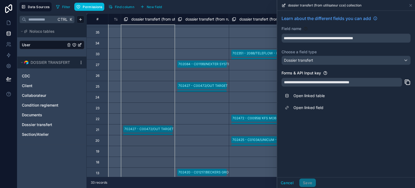
click at [205, 18] on span "dossier transfert (from ru utilisateur) collection" at bounding box center [225, 18] width 81 height 5
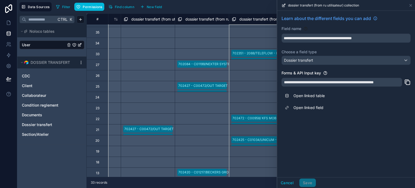
click at [251, 18] on span "dossier transfert (from utilisateur qualité) collection" at bounding box center [284, 18] width 90 height 5
click at [262, 100] on div "Select a dossier transfert (from utilisateur qualité) collection" at bounding box center [256, 97] width 54 height 11
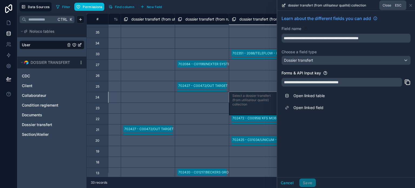
click at [410, 5] on icon at bounding box center [411, 5] width 2 height 2
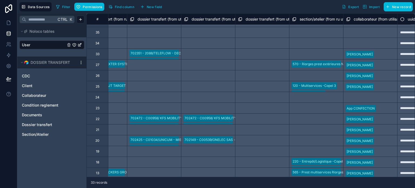
scroll to position [127, 832]
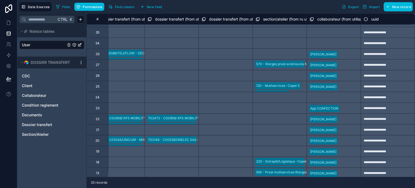
click at [126, 20] on span "dossier transfert (from utilisateur qualité) collection" at bounding box center [146, 18] width 90 height 5
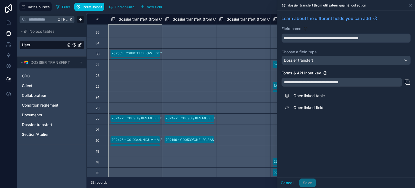
click at [195, 19] on span "dossier transfert (from utilisateur hsse) collection" at bounding box center [216, 18] width 86 height 5
click at [248, 20] on span "dossier transfert (from utilisateur methode) collection" at bounding box center [273, 18] width 93 height 5
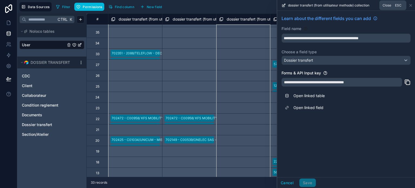
click at [410, 5] on icon at bounding box center [410, 5] width 4 height 4
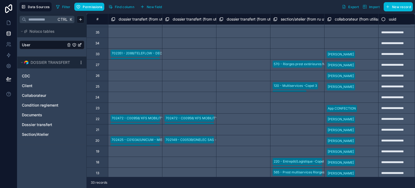
click at [304, 19] on span "section/atelier (from ru utilisateur) collection" at bounding box center [319, 18] width 77 height 5
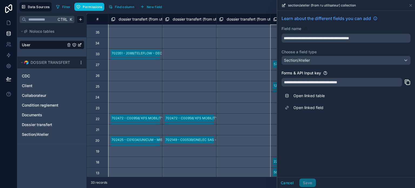
click at [312, 95] on link "Open linked table" at bounding box center [346, 96] width 129 height 12
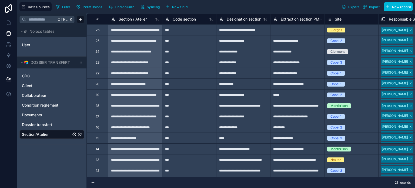
click at [29, 44] on span "User" at bounding box center [26, 44] width 8 height 5
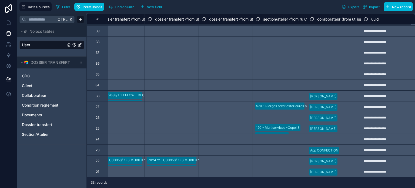
scroll to position [108, 832]
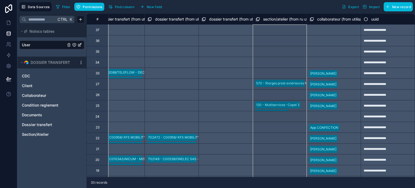
click at [284, 18] on span "section/atelier (from ru utilisateur) collection" at bounding box center [301, 18] width 77 height 5
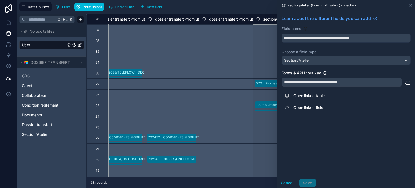
click at [211, 59] on div "Select a dossier transfert (from utilisateur methode) collection" at bounding box center [226, 62] width 54 height 11
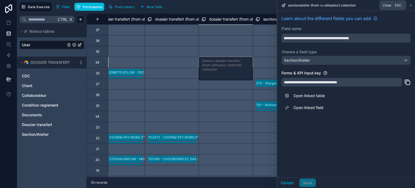
click at [409, 5] on icon at bounding box center [410, 5] width 4 height 4
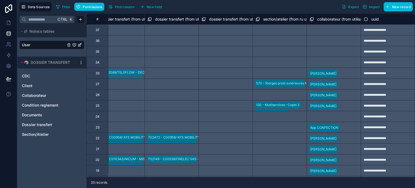
click at [223, 105] on div "Select a dossier transfert (from utilisateur methode) collection" at bounding box center [226, 105] width 54 height 11
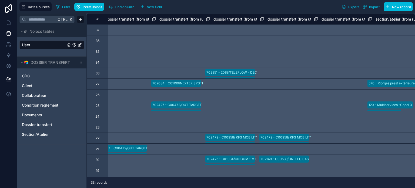
scroll to position [108, 741]
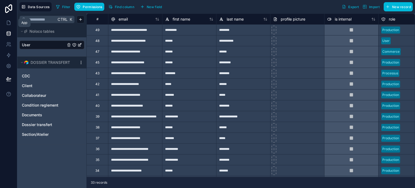
click at [8, 24] on icon at bounding box center [8, 22] width 5 height 5
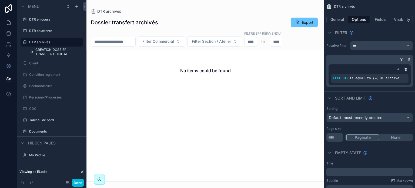
drag, startPoint x: 42, startPoint y: 20, endPoint x: 72, endPoint y: 77, distance: 64.2
click at [42, 20] on label "DTR en cours" at bounding box center [54, 19] width 51 height 4
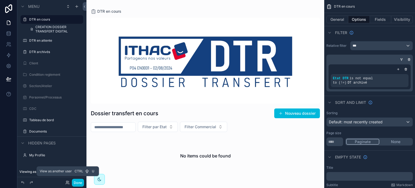
click at [68, 182] on icon at bounding box center [67, 182] width 4 height 4
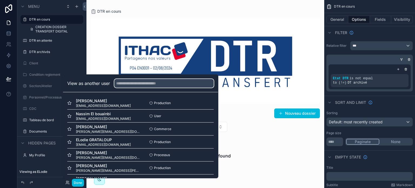
click at [130, 83] on input "text" at bounding box center [163, 83] width 99 height 9
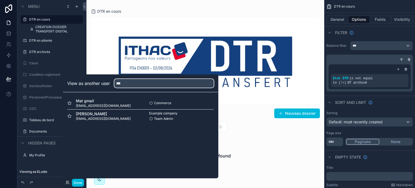
type input "***"
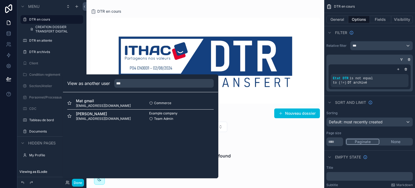
click at [0, 0] on button "Select" at bounding box center [0, 0] width 0 height 0
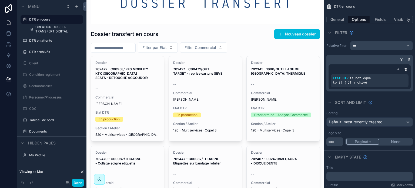
scroll to position [81, 0]
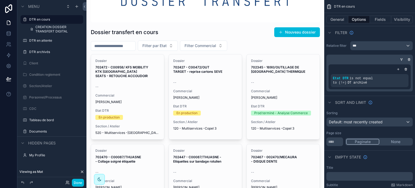
click at [133, 92] on div "Dossier 702472 - C00958/ KFS MOBILITY KTK [GEOGRAPHIC_DATA] SEATS - RETOUCHE AC…" at bounding box center [127, 96] width 73 height 85
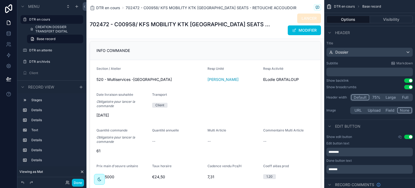
scroll to position [297, 0]
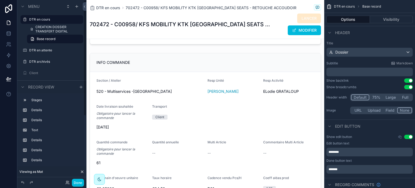
click at [36, 19] on label "DTR en cours" at bounding box center [54, 19] width 51 height 4
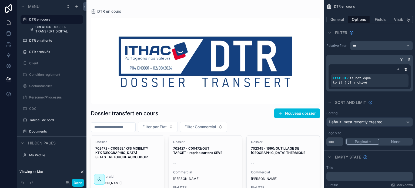
click at [109, 128] on input "scrollable content" at bounding box center [113, 127] width 44 height 8
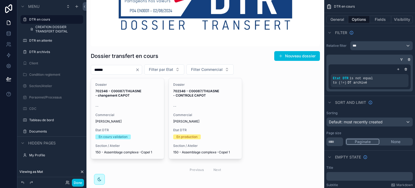
scroll to position [62, 0]
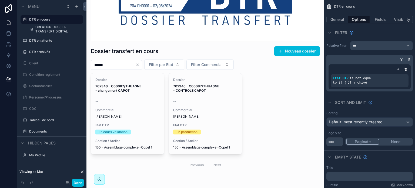
type input "******"
click at [210, 109] on span "Commercial" at bounding box center [205, 110] width 64 height 4
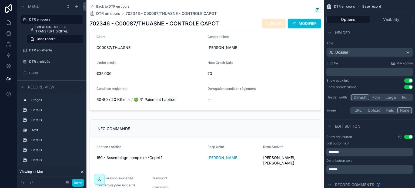
scroll to position [278, 0]
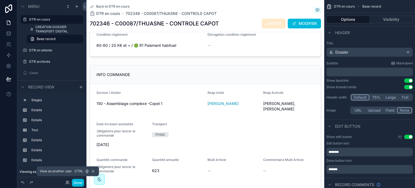
click at [68, 183] on icon at bounding box center [67, 183] width 2 height 1
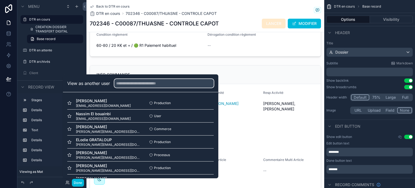
click at [128, 81] on input "text" at bounding box center [163, 83] width 99 height 9
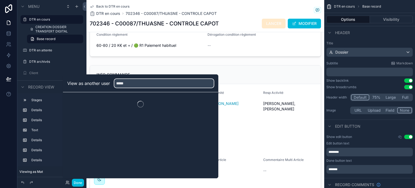
drag, startPoint x: 132, startPoint y: 83, endPoint x: 102, endPoint y: 85, distance: 30.3
click at [102, 85] on div "View as another user *****" at bounding box center [140, 83] width 146 height 9
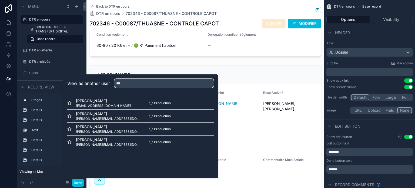
type input "***"
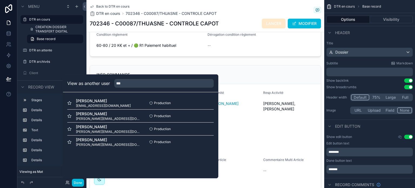
click at [0, 0] on button "Select" at bounding box center [0, 0] width 0 height 0
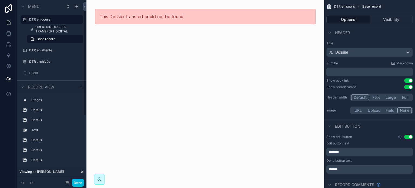
click at [43, 19] on label "DTR en cours" at bounding box center [54, 19] width 51 height 4
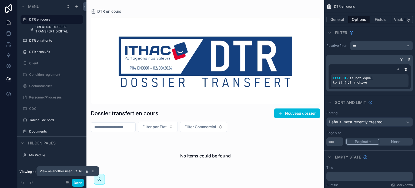
click at [68, 183] on icon at bounding box center [67, 182] width 4 height 4
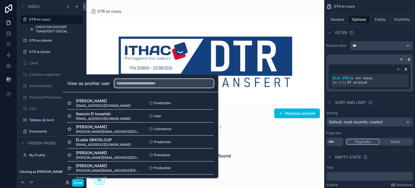
click at [123, 83] on input "text" at bounding box center [163, 83] width 99 height 9
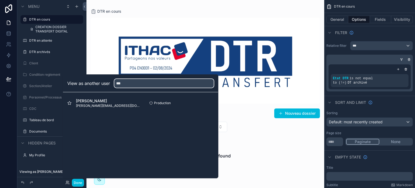
type input "***"
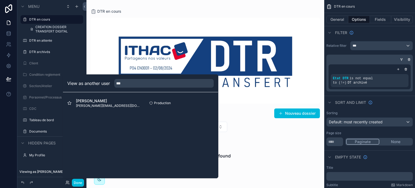
click at [0, 0] on button "Select" at bounding box center [0, 0] width 0 height 0
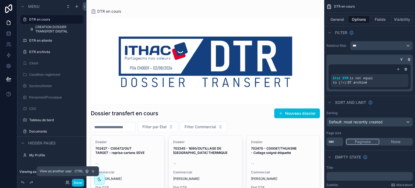
click at [68, 182] on icon at bounding box center [67, 182] width 4 height 4
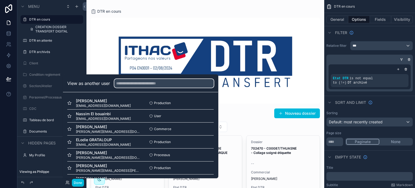
click at [122, 83] on input "text" at bounding box center [163, 83] width 99 height 9
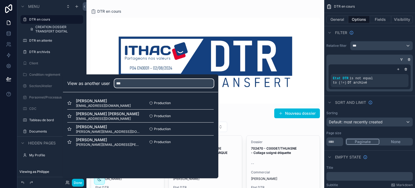
type input "***"
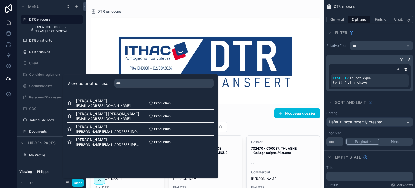
click at [0, 0] on button "Select" at bounding box center [0, 0] width 0 height 0
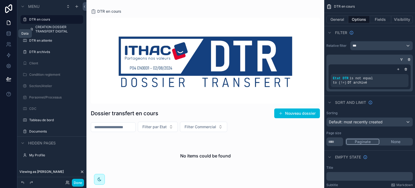
click at [8, 35] on icon at bounding box center [8, 33] width 5 height 5
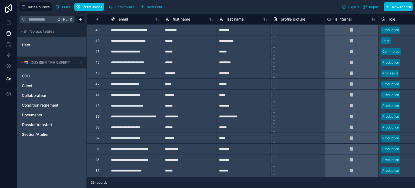
click at [28, 45] on span "User" at bounding box center [26, 44] width 8 height 5
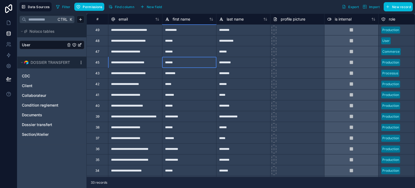
click at [187, 62] on div "******" at bounding box center [189, 62] width 54 height 11
click at [8, 24] on icon at bounding box center [8, 22] width 5 height 5
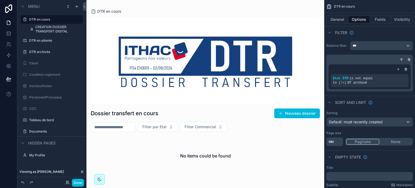
click at [70, 183] on div "Done" at bounding box center [73, 183] width 21 height 8
click at [67, 184] on icon at bounding box center [67, 182] width 4 height 4
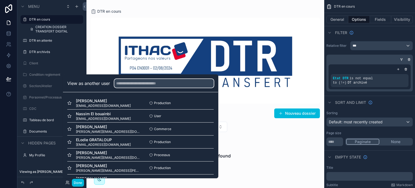
click at [126, 83] on input "text" at bounding box center [163, 83] width 99 height 9
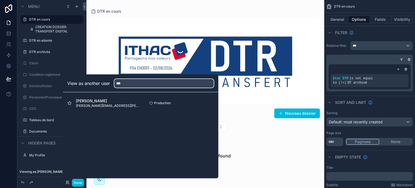
type input "***"
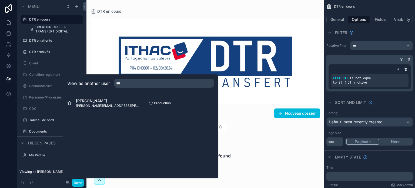
click at [0, 0] on button "Select" at bounding box center [0, 0] width 0 height 0
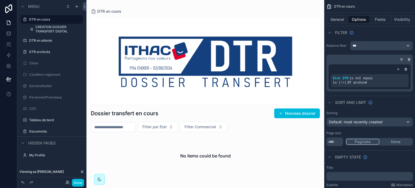
click at [42, 51] on label "DTR archivés" at bounding box center [54, 52] width 51 height 4
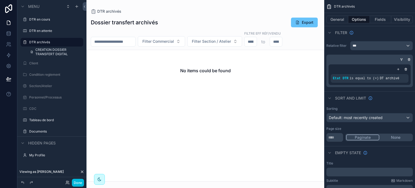
click at [49, 22] on div "DTR en cours" at bounding box center [55, 19] width 53 height 4
click at [48, 20] on label "DTR en cours" at bounding box center [54, 19] width 51 height 4
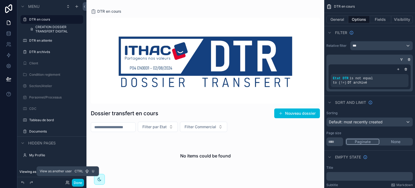
click at [68, 182] on icon at bounding box center [67, 182] width 4 height 4
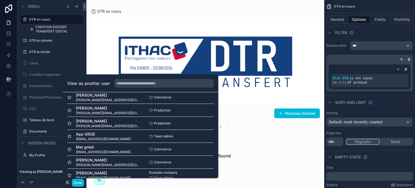
scroll to position [351, 0]
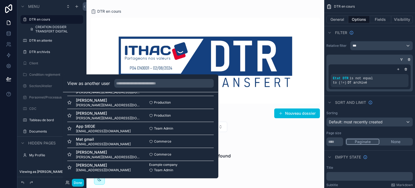
click at [0, 0] on button "Select" at bounding box center [0, 0] width 0 height 0
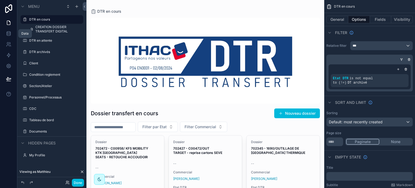
click at [11, 34] on icon at bounding box center [8, 33] width 5 height 5
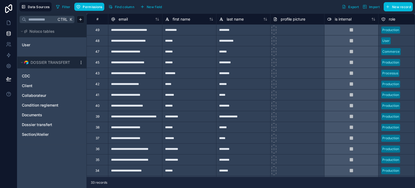
click at [79, 44] on icon "User" at bounding box center [80, 45] width 4 height 4
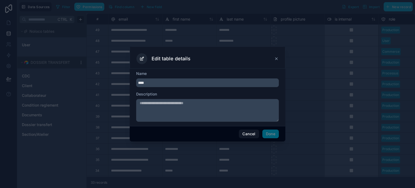
click at [246, 131] on button "Cancel" at bounding box center [249, 133] width 20 height 9
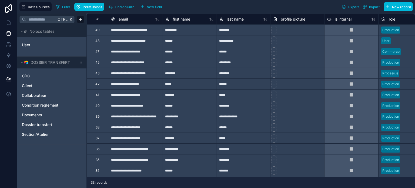
click at [87, 5] on span "Permissions" at bounding box center [92, 7] width 19 height 4
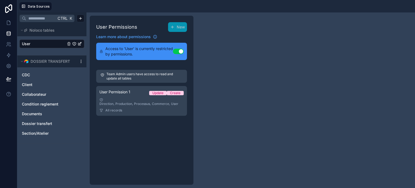
click at [126, 96] on div "User Permission 1 Update Create" at bounding box center [141, 93] width 84 height 8
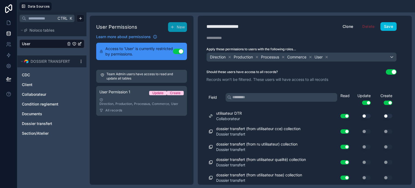
click at [32, 43] on link "User" at bounding box center [44, 43] width 44 height 5
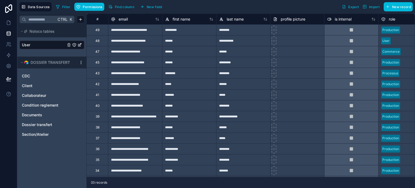
click at [135, 31] on div "**********" at bounding box center [135, 29] width 54 height 11
click at [185, 32] on div "*********" at bounding box center [189, 29] width 54 height 11
click at [157, 19] on icon at bounding box center [157, 19] width 4 height 4
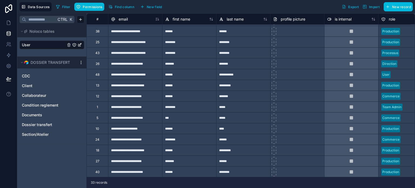
scroll to position [54, 0]
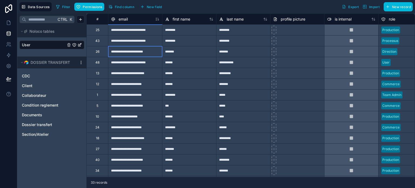
click at [137, 52] on div "**********" at bounding box center [135, 51] width 54 height 11
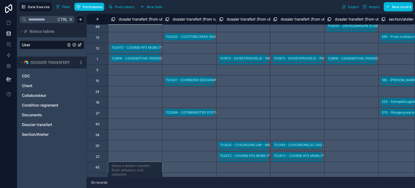
scroll to position [90, 648]
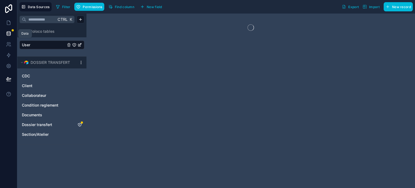
click at [10, 32] on icon at bounding box center [8, 33] width 5 height 5
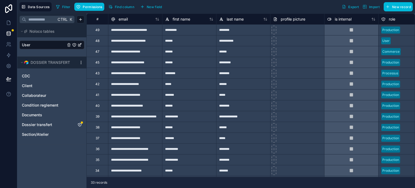
click at [80, 125] on icon "Dossier transfert" at bounding box center [80, 124] width 4 height 4
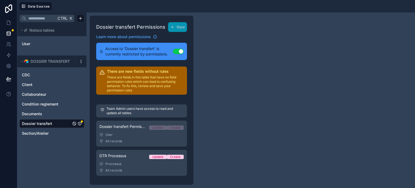
click at [125, 136] on div "User" at bounding box center [141, 134] width 84 height 4
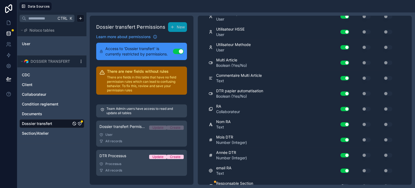
scroll to position [1841, 0]
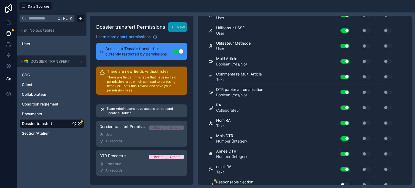
click at [344, 182] on button "Use setting" at bounding box center [344, 184] width 9 height 4
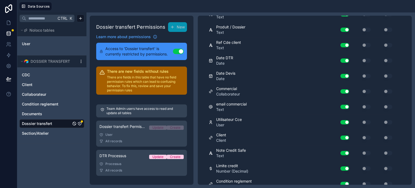
scroll to position [0, 0]
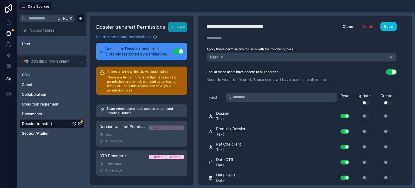
click at [390, 27] on button "Save" at bounding box center [388, 26] width 16 height 9
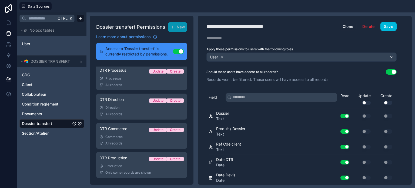
scroll to position [53, 0]
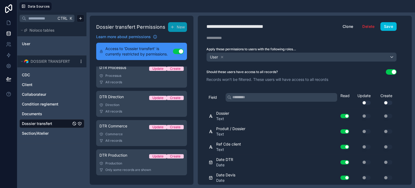
click at [127, 161] on div "Production" at bounding box center [141, 163] width 84 height 4
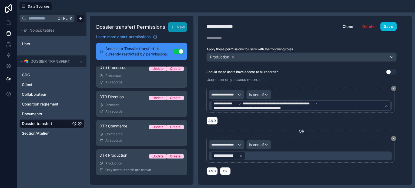
click at [241, 155] on icon at bounding box center [241, 156] width 2 height 2
click at [247, 157] on div "Value" at bounding box center [300, 155] width 183 height 9
click at [255, 172] on div "AND OR" at bounding box center [301, 171] width 190 height 8
click at [9, 44] on icon at bounding box center [8, 44] width 5 height 5
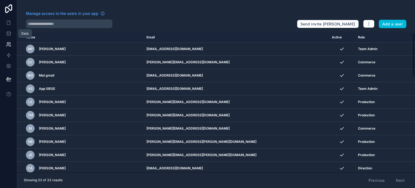
click at [7, 35] on icon at bounding box center [9, 35] width 4 height 2
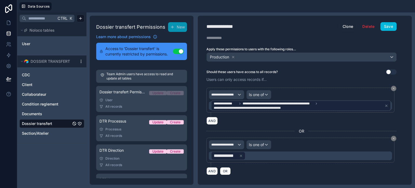
click at [30, 45] on span "User" at bounding box center [26, 43] width 8 height 5
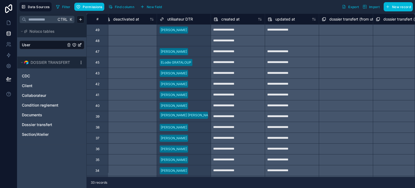
scroll to position [0, 480]
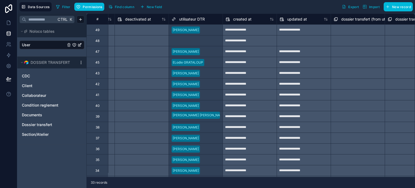
click at [130, 65] on div at bounding box center [142, 62] width 54 height 9
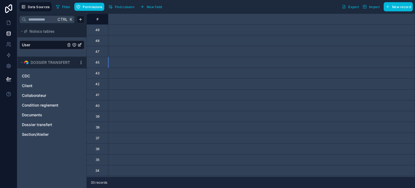
scroll to position [0, 0]
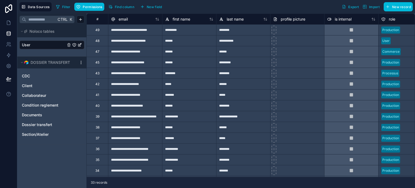
click at [44, 124] on span "Dossier transfert" at bounding box center [37, 124] width 30 height 5
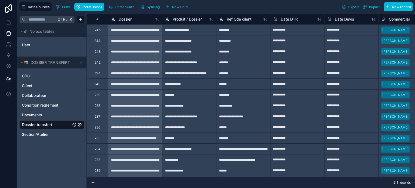
click at [234, 31] on div "********" at bounding box center [243, 29] width 54 height 11
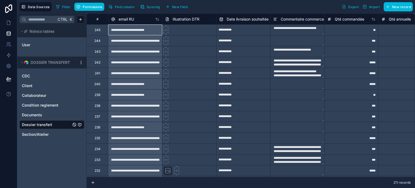
scroll to position [0, 810]
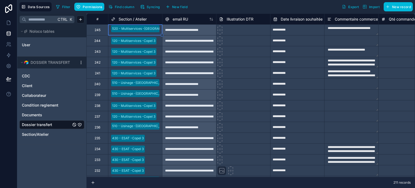
click at [80, 124] on icon "Dossier transfert" at bounding box center [80, 124] width 4 height 4
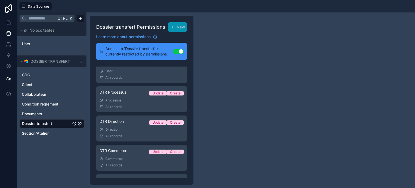
scroll to position [53, 0]
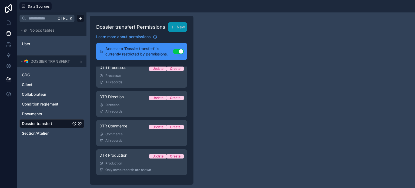
click at [125, 162] on div "Production" at bounding box center [141, 163] width 84 height 4
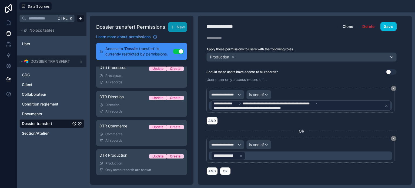
click at [241, 154] on icon at bounding box center [241, 156] width 4 height 4
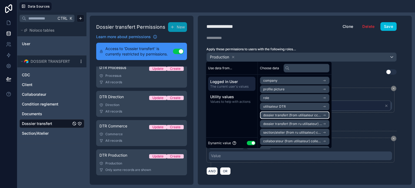
scroll to position [25, 0]
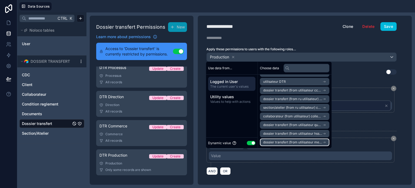
click at [293, 143] on span "dossier transfert (from utilisateur methode) collection" at bounding box center [292, 142] width 59 height 4
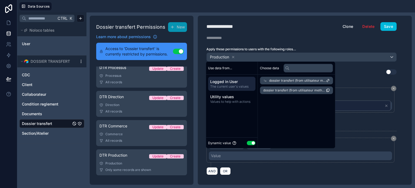
click at [264, 80] on icon at bounding box center [265, 80] width 2 height 2
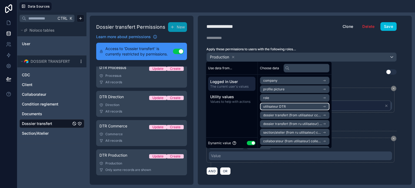
click at [278, 106] on span "utilisateur DTR" at bounding box center [274, 106] width 23 height 4
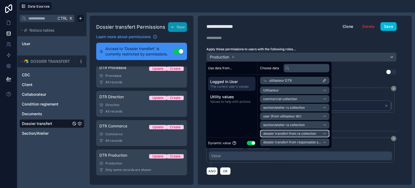
click at [297, 132] on span "dossier transfert from ra collection" at bounding box center [289, 133] width 53 height 4
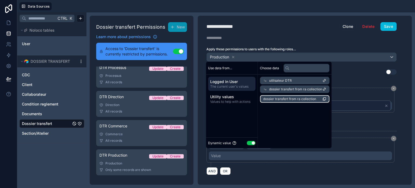
click at [293, 98] on span "dossier transfert from ra collection" at bounding box center [289, 99] width 53 height 4
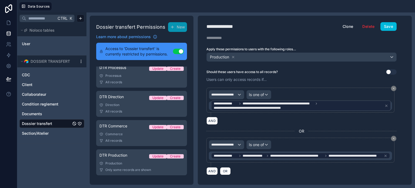
click at [390, 28] on button "Save" at bounding box center [388, 26] width 16 height 9
click at [7, 44] on icon at bounding box center [8, 44] width 5 height 5
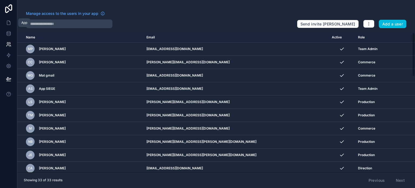
click at [5, 24] on link at bounding box center [8, 22] width 17 height 11
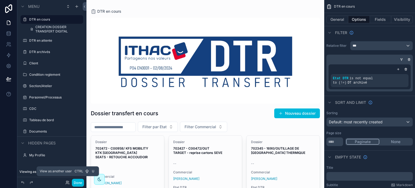
click at [67, 182] on icon at bounding box center [67, 182] width 4 height 4
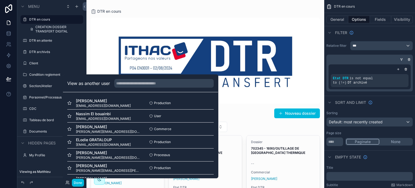
click at [0, 0] on button "Select" at bounding box center [0, 0] width 0 height 0
